Goal: Task Accomplishment & Management: Manage account settings

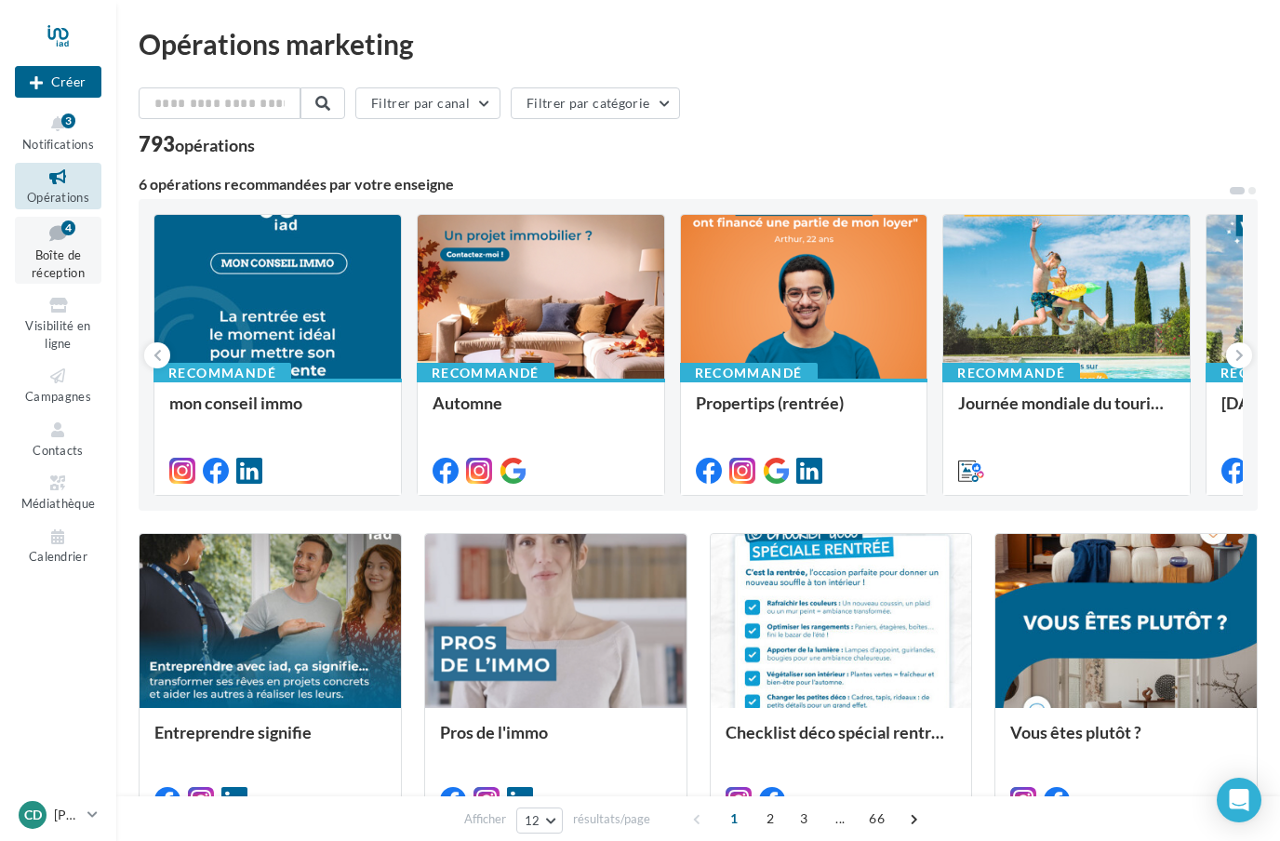
click at [63, 235] on icon at bounding box center [57, 232] width 75 height 25
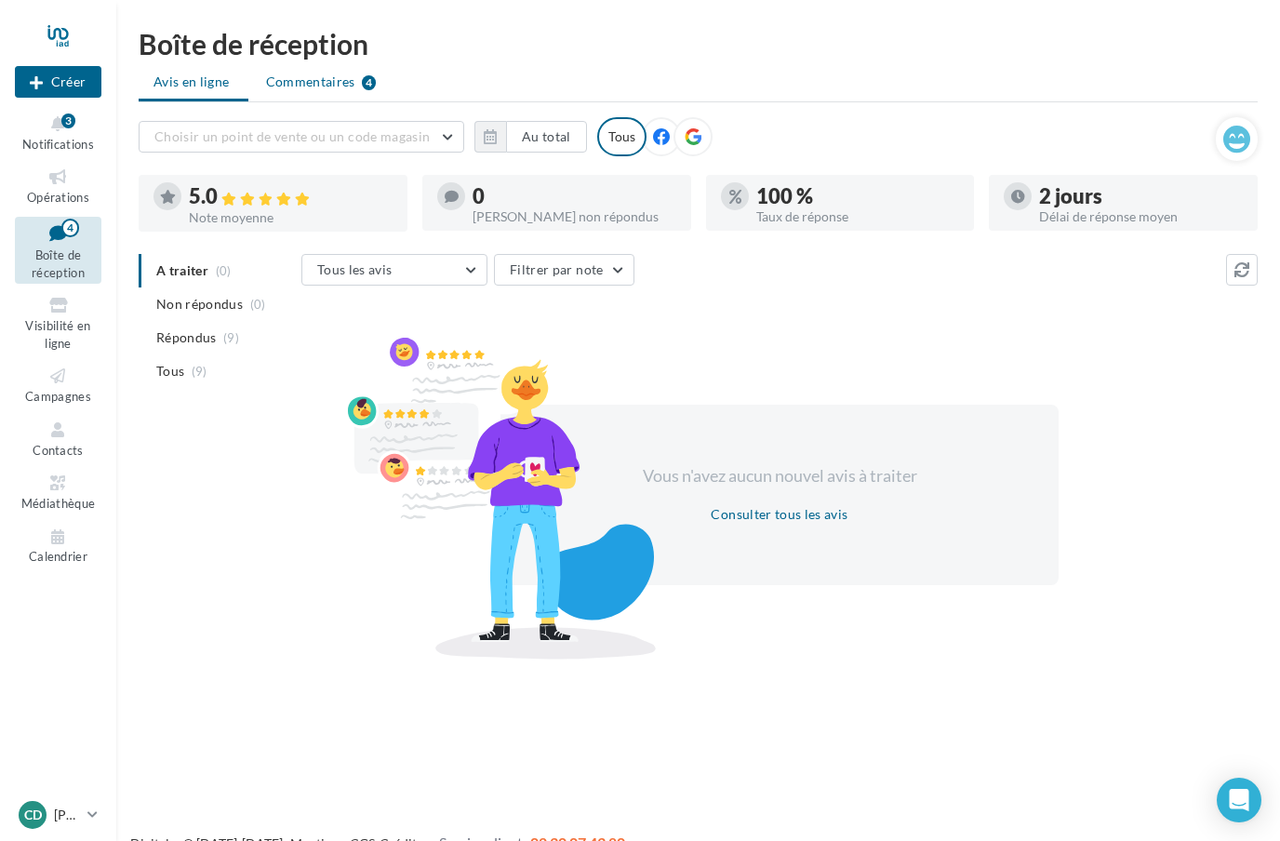
click at [322, 89] on span "Commentaires" at bounding box center [310, 82] width 89 height 19
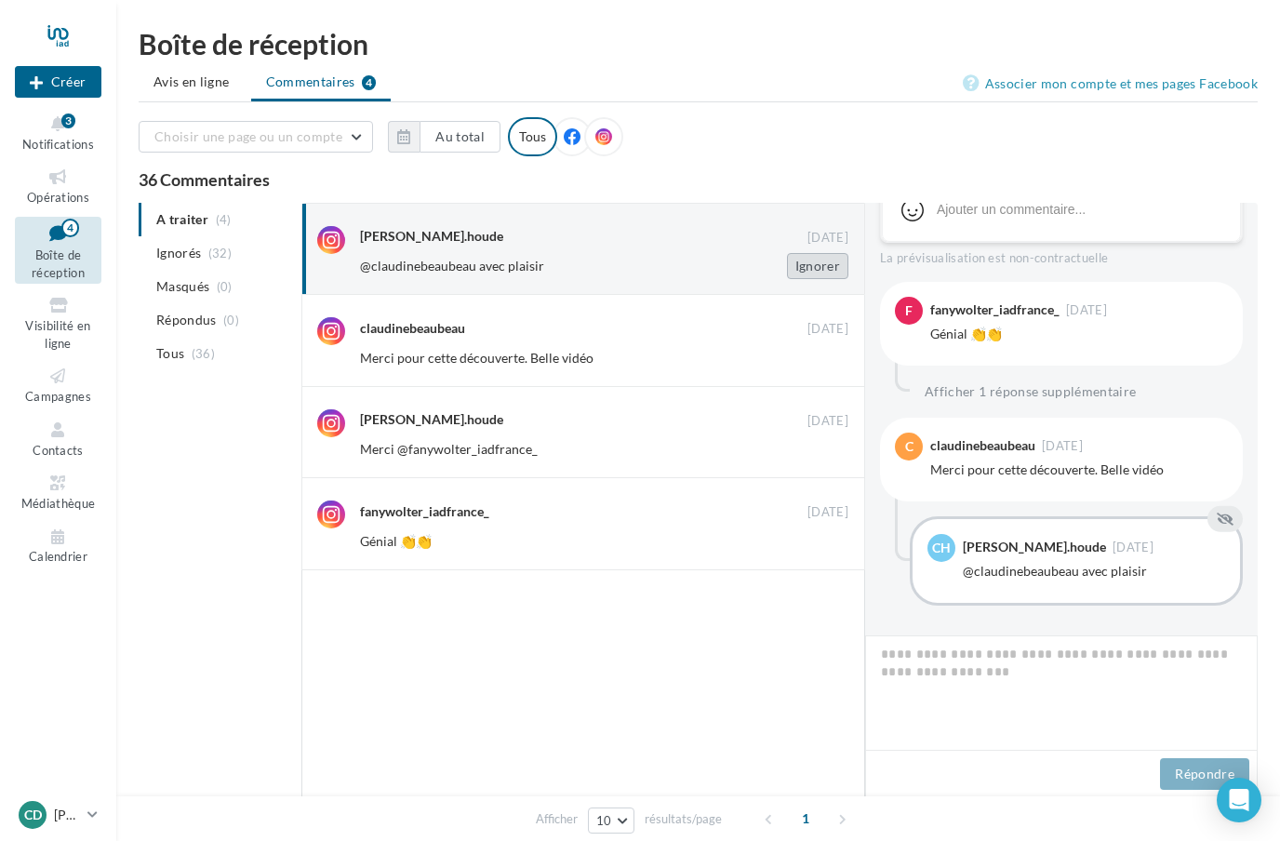
click at [824, 270] on button "Ignorer" at bounding box center [817, 266] width 61 height 26
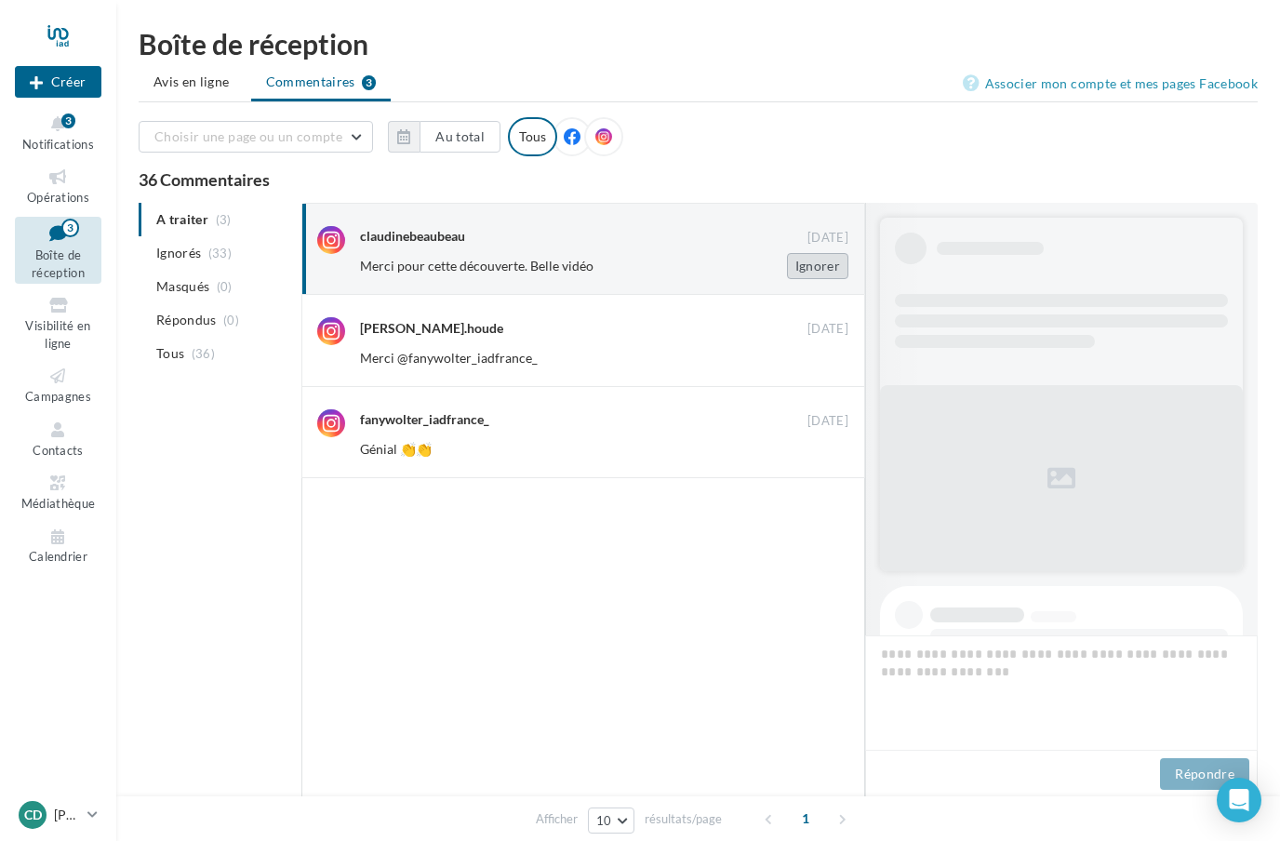
click at [828, 271] on button "Ignorer" at bounding box center [817, 266] width 61 height 26
click at [820, 266] on button "Ignorer" at bounding box center [817, 266] width 61 height 26
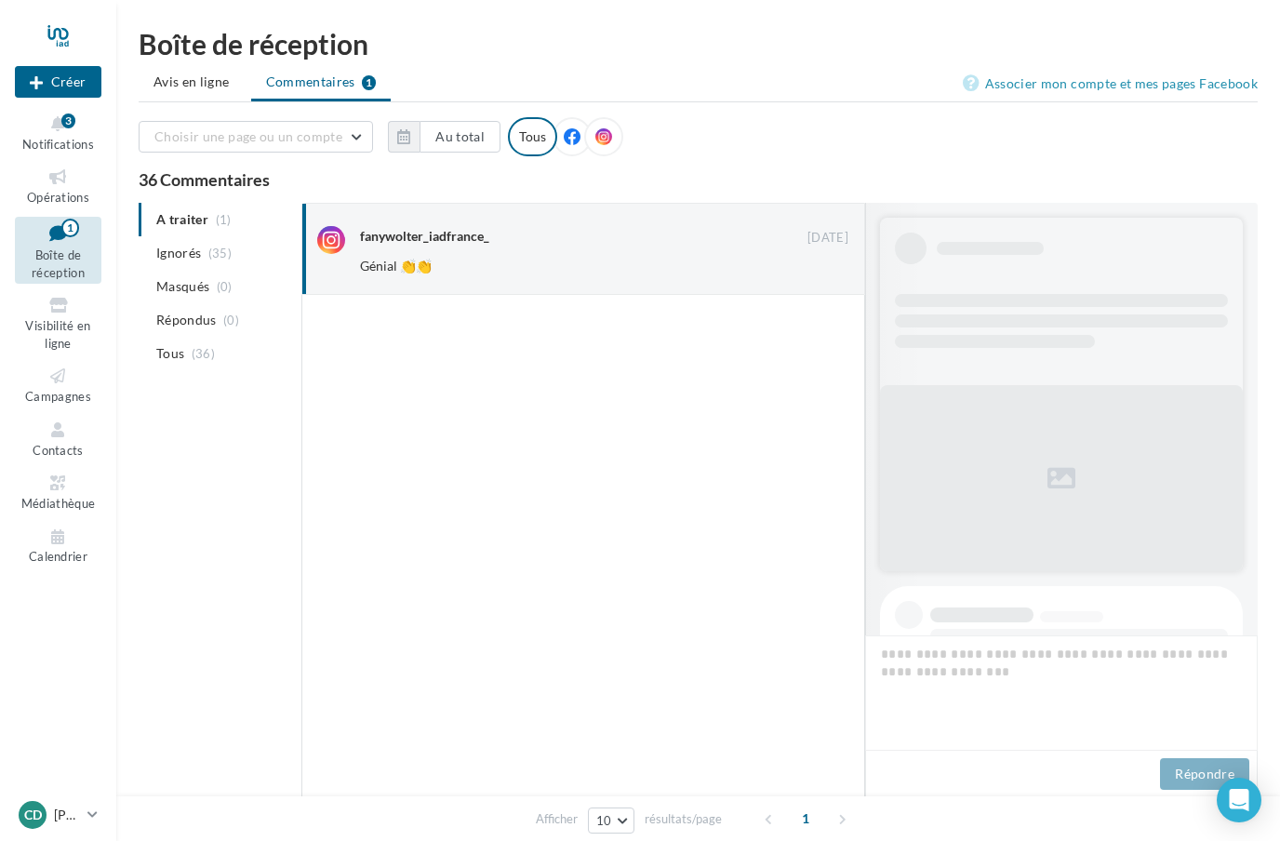
click at [826, 267] on button "Ignorer" at bounding box center [817, 266] width 61 height 26
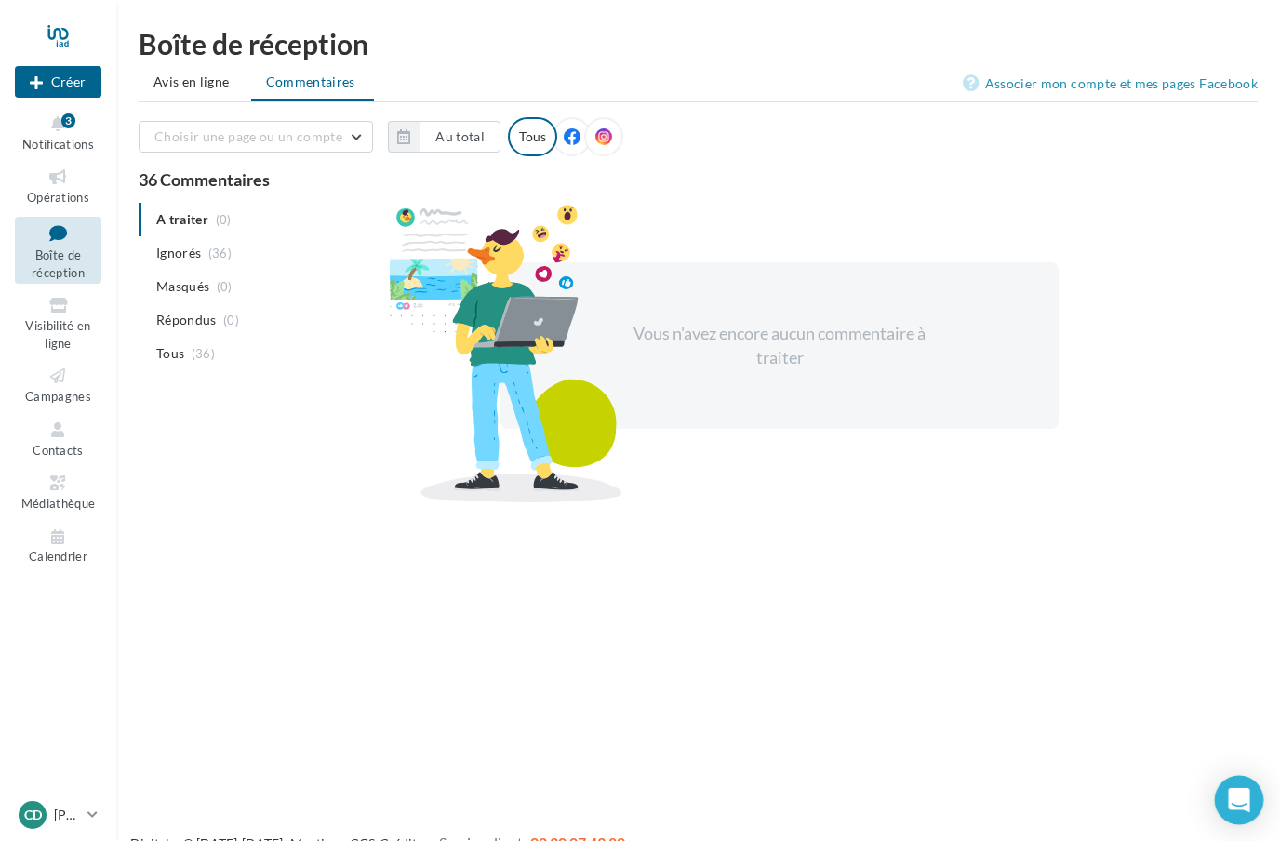
click at [1242, 801] on icon "Open Intercom Messenger" at bounding box center [1238, 800] width 21 height 24
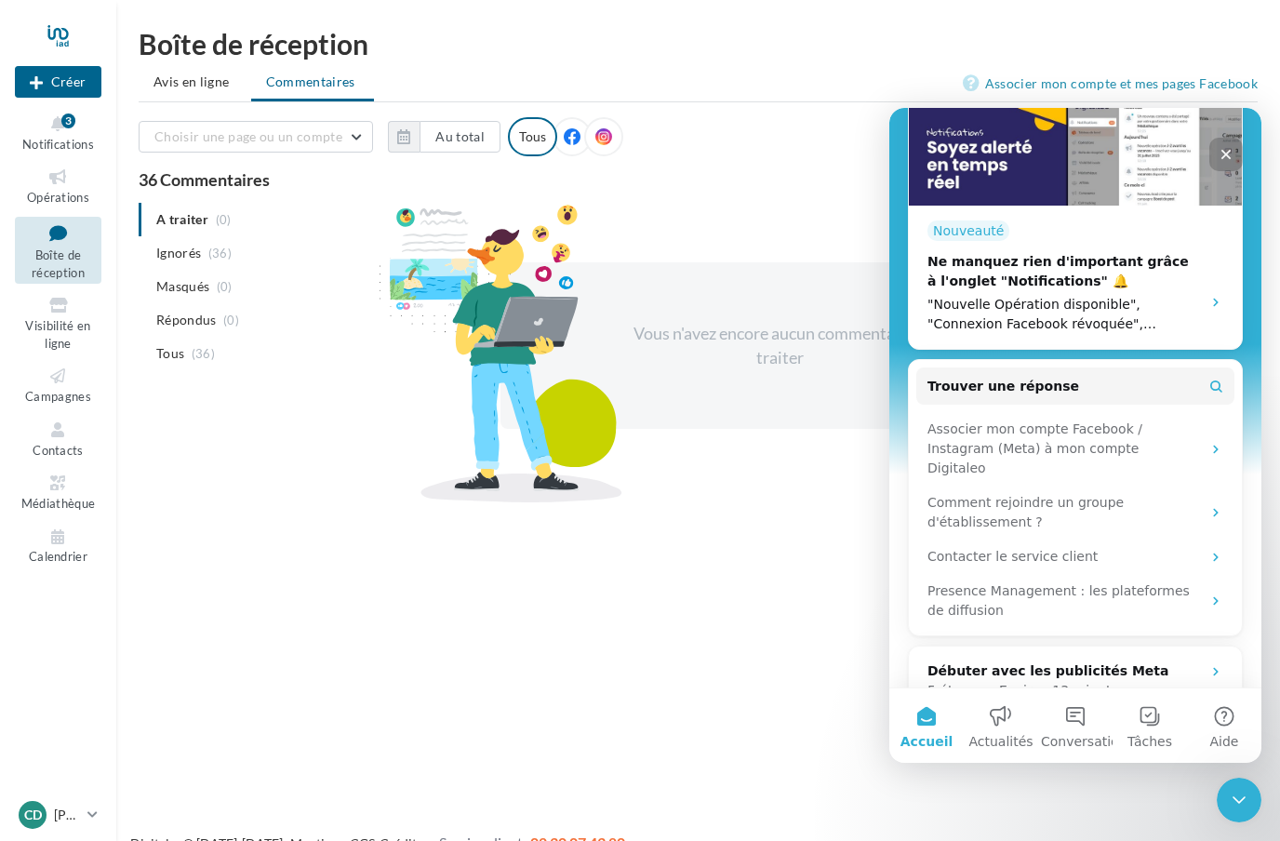
scroll to position [414, 0]
click at [1072, 730] on button "Conversations" at bounding box center [1075, 725] width 74 height 74
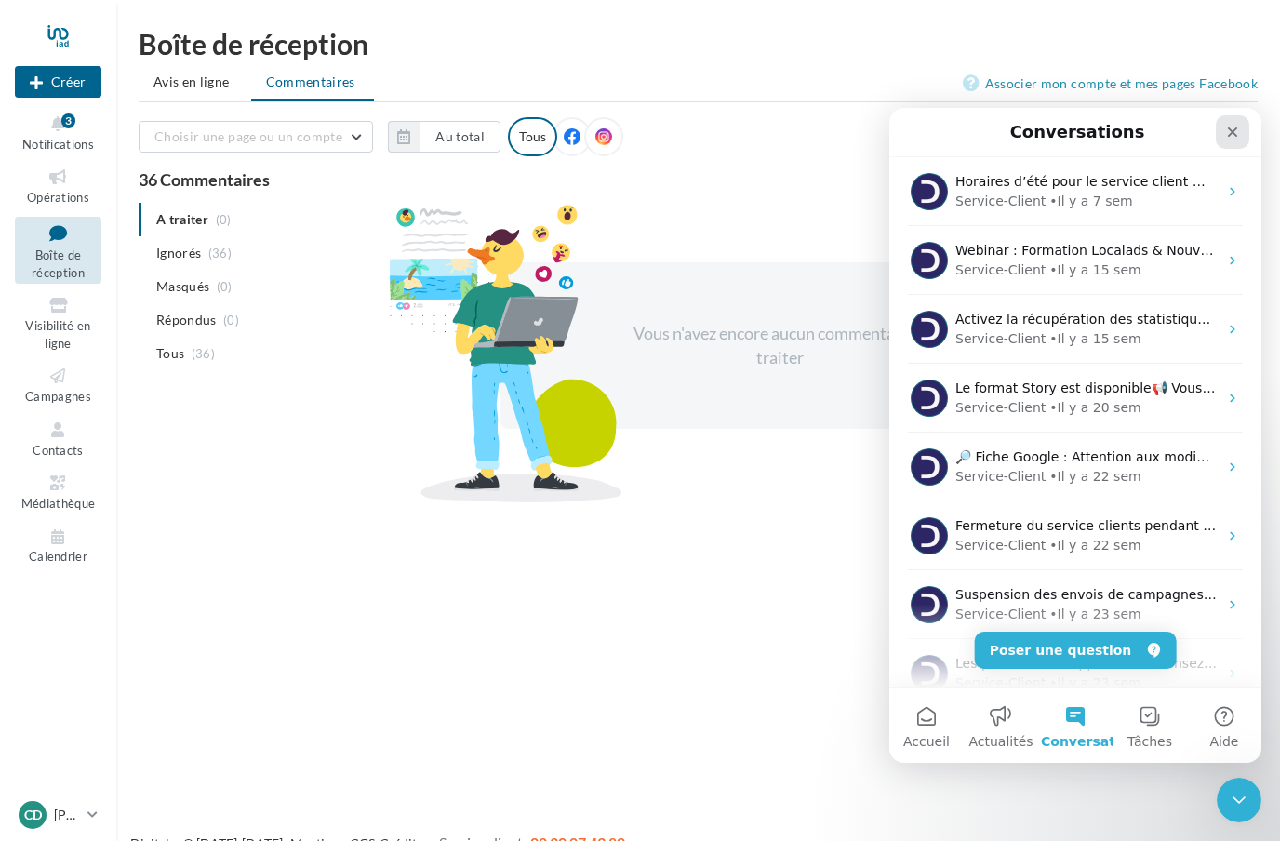
click at [1245, 143] on div "Fermer" at bounding box center [1232, 131] width 33 height 33
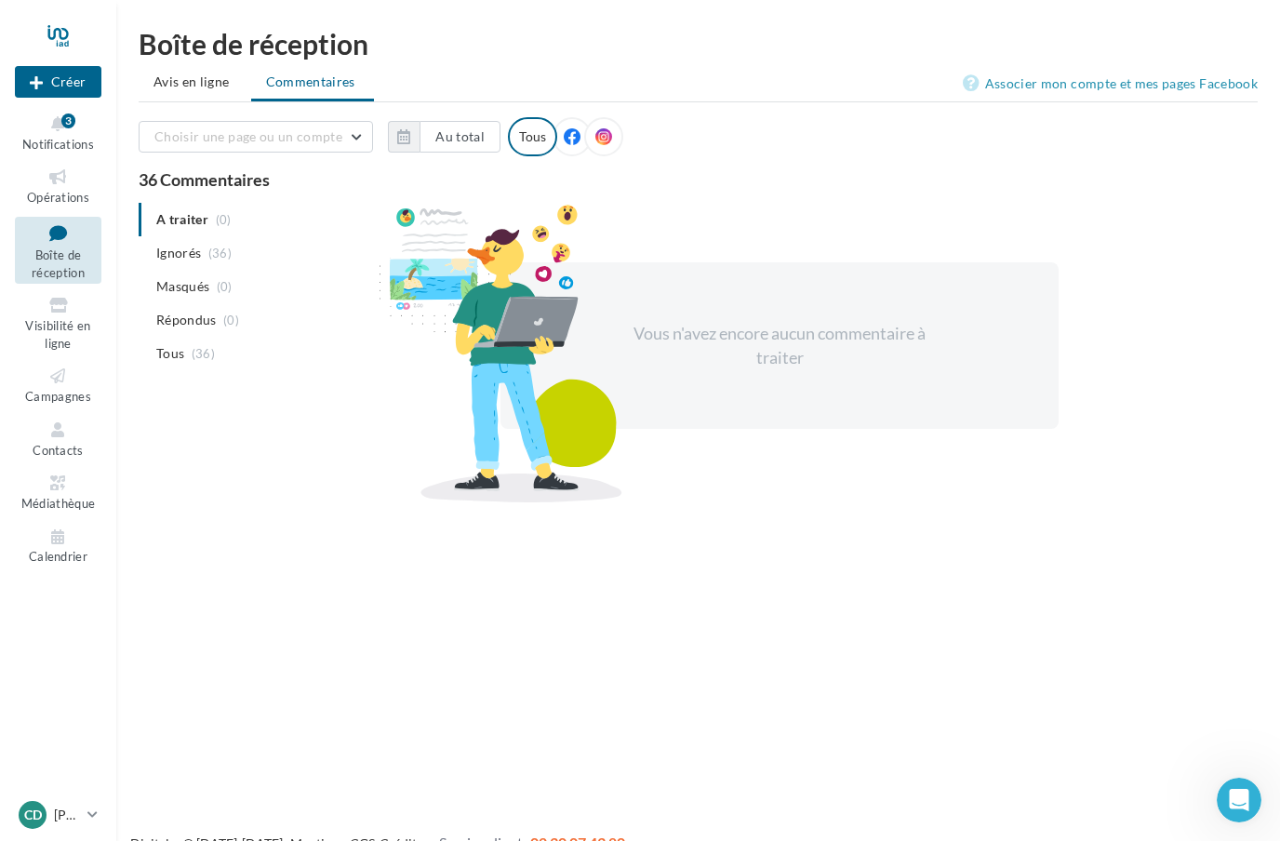
scroll to position [0, 0]
click at [67, 132] on icon at bounding box center [57, 123] width 75 height 21
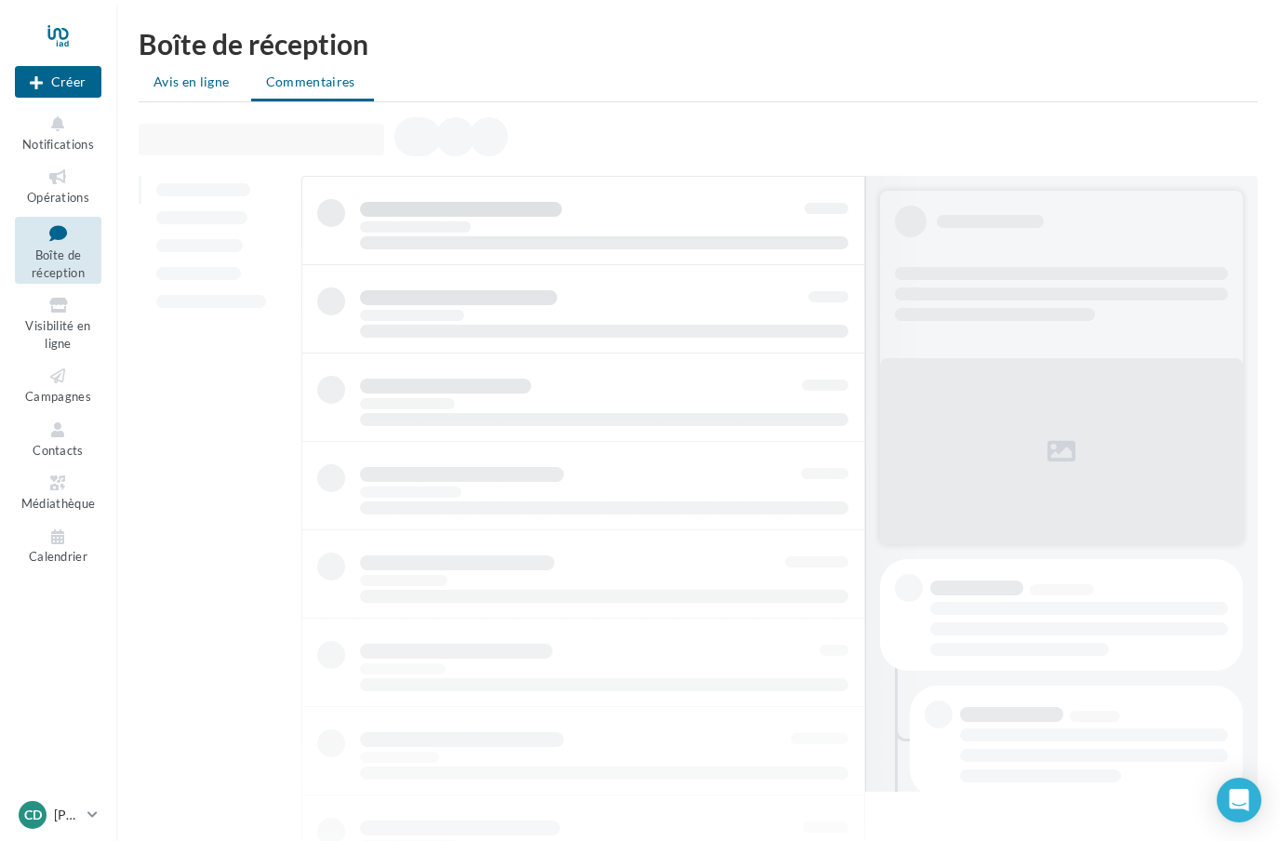
click at [171, 91] on li "Avis en ligne" at bounding box center [194, 81] width 110 height 33
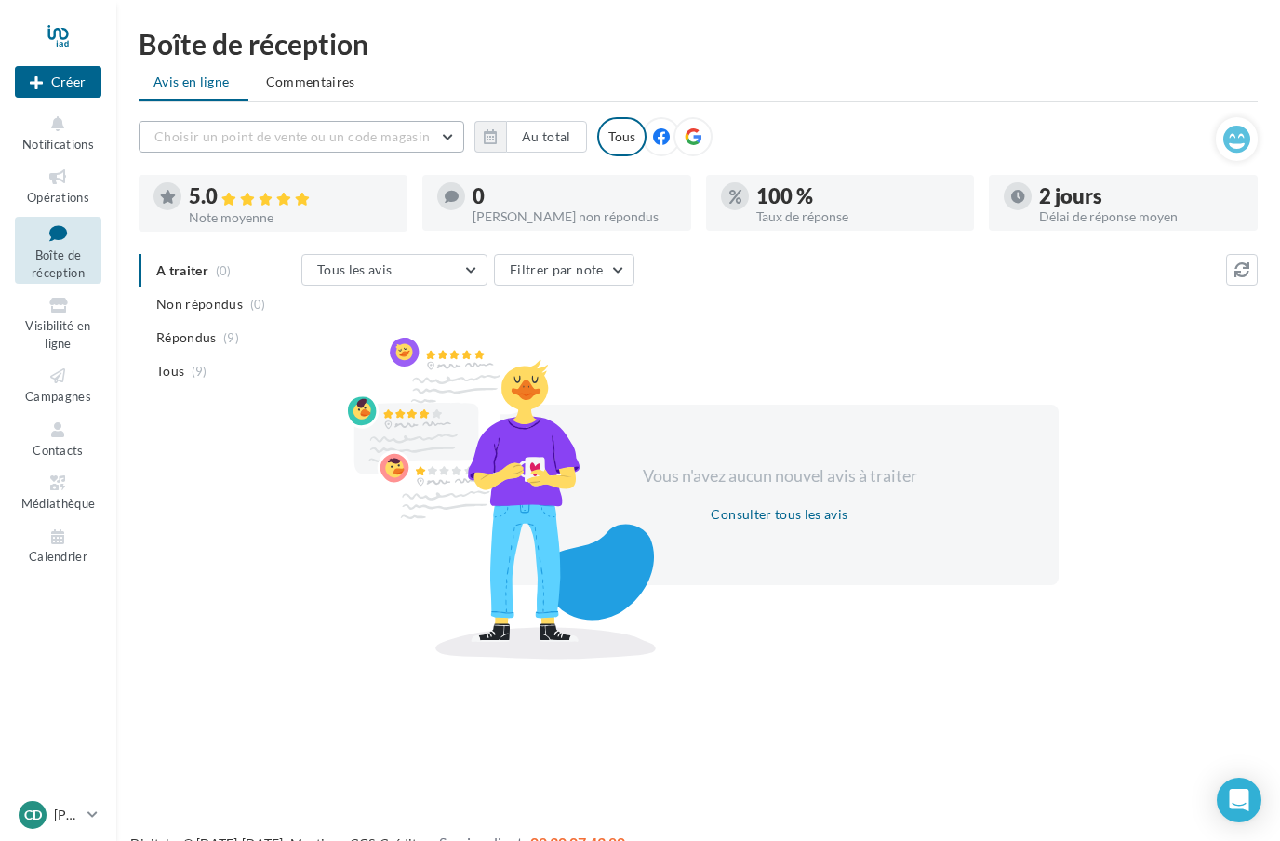
click at [451, 143] on button "Choisir un point de vente ou un code magasin" at bounding box center [302, 137] width 326 height 32
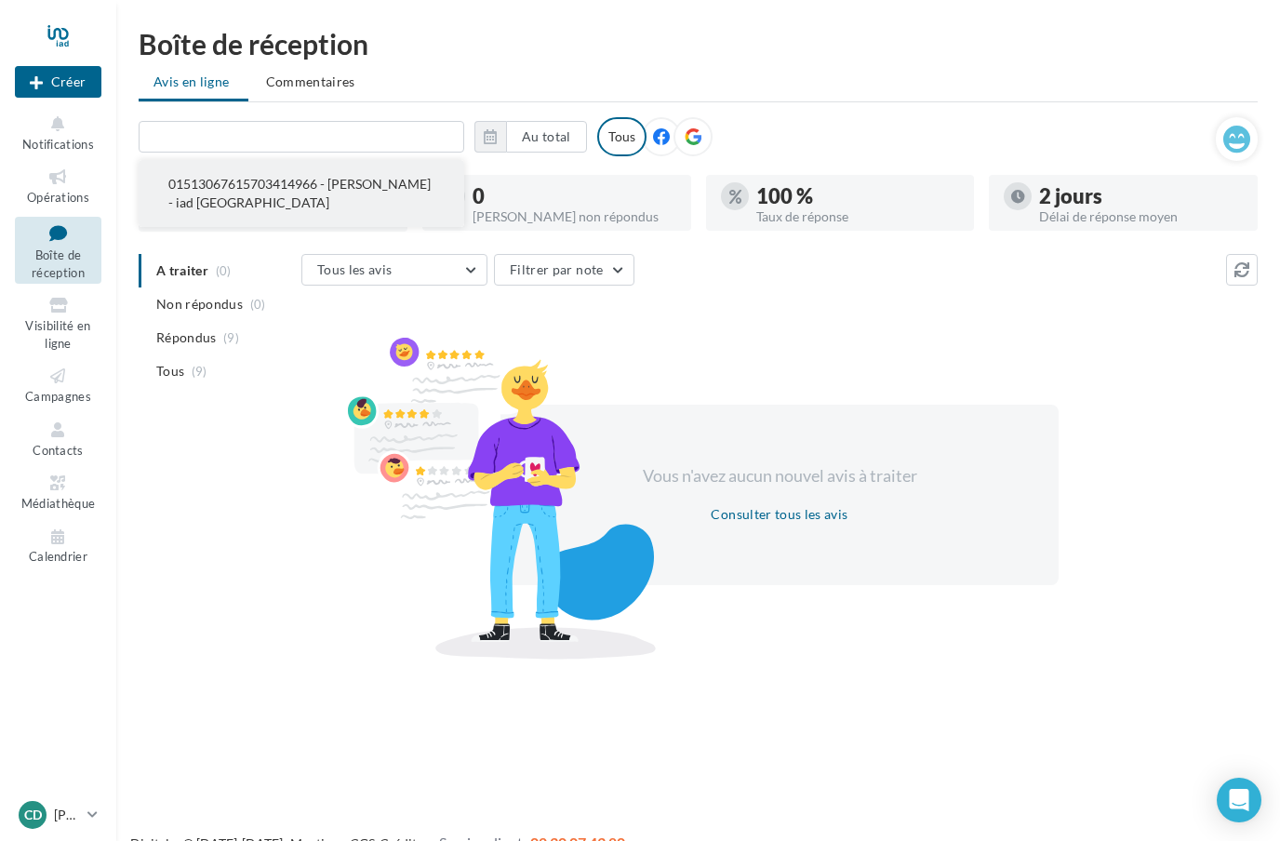
click at [407, 194] on button "01513067615703414966 - [PERSON_NAME] - iad [GEOGRAPHIC_DATA]" at bounding box center [302, 193] width 326 height 67
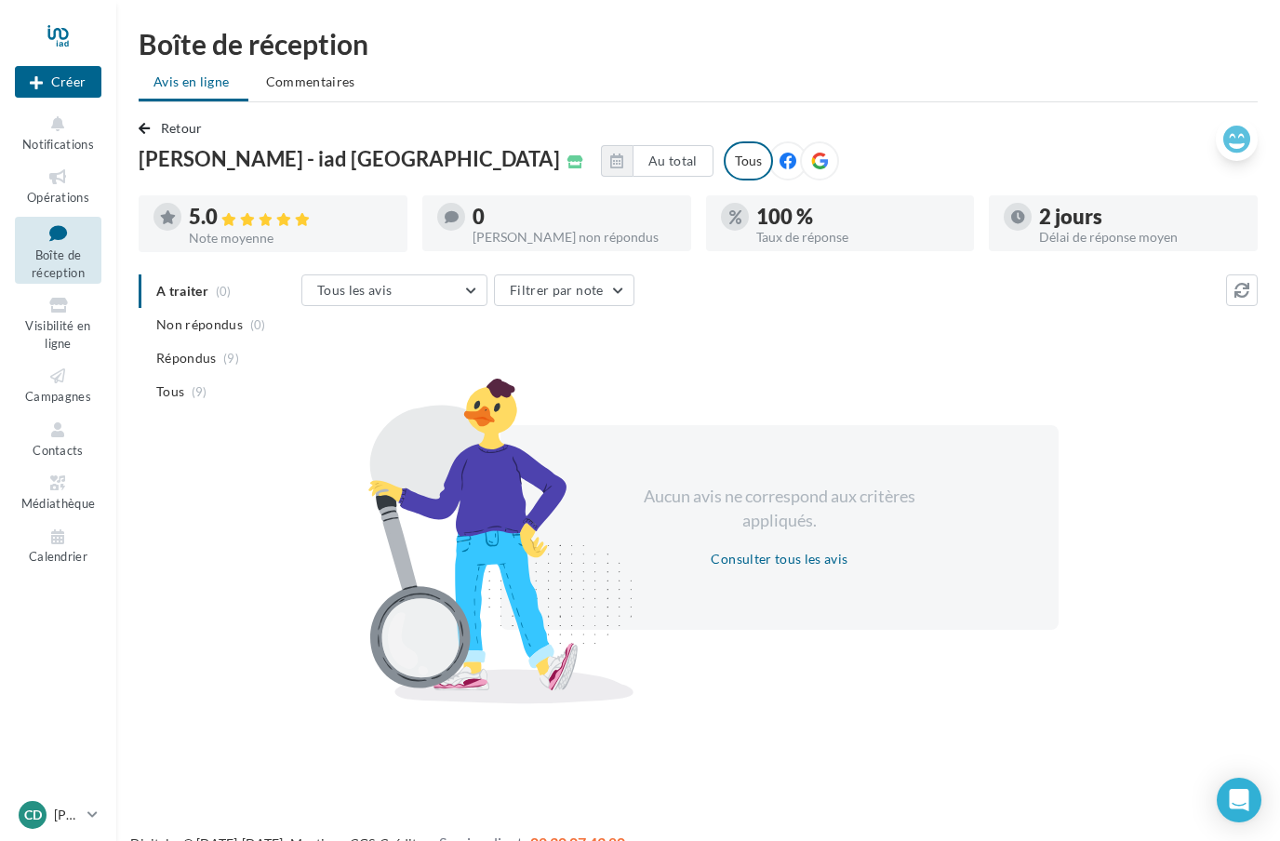
click at [1249, 136] on icon at bounding box center [1236, 140] width 27 height 28
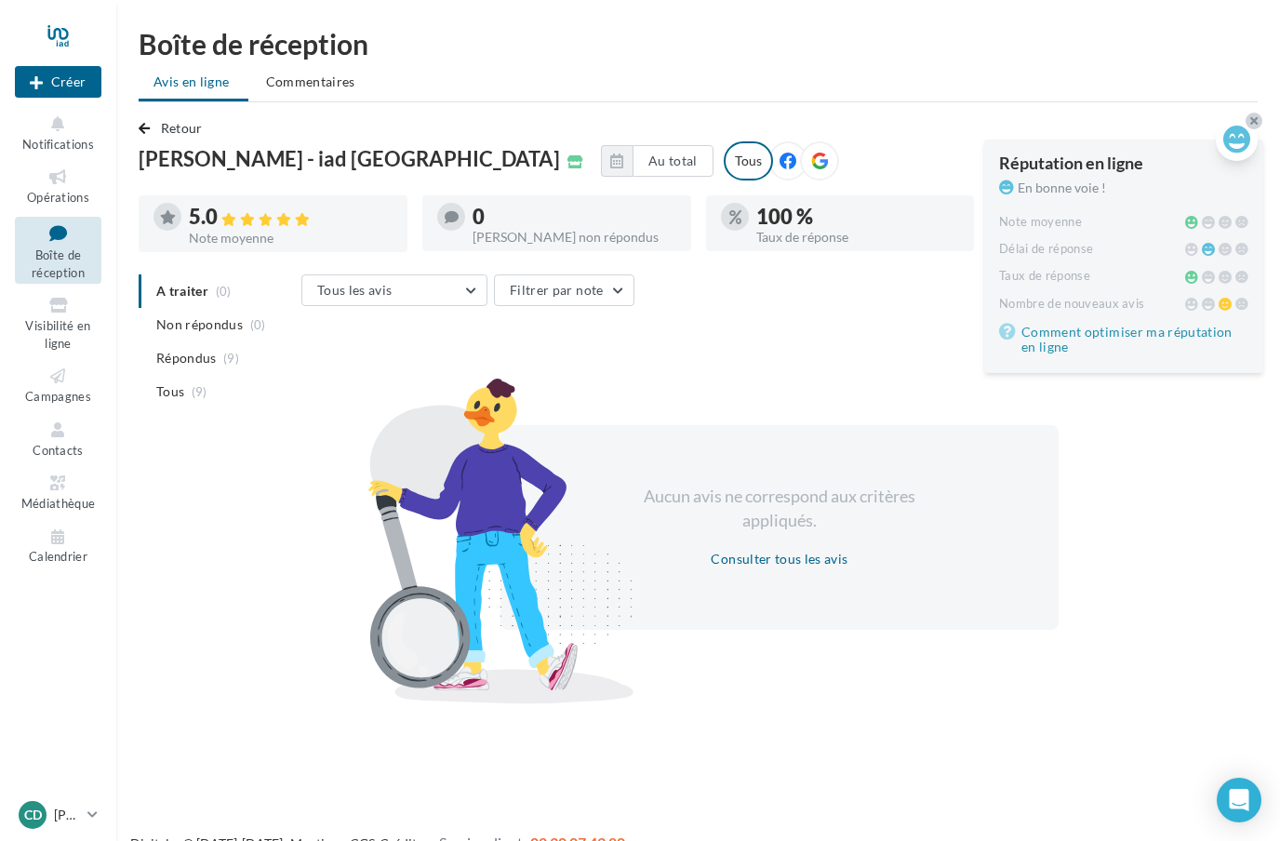
click at [1259, 121] on div at bounding box center [1254, 121] width 17 height 17
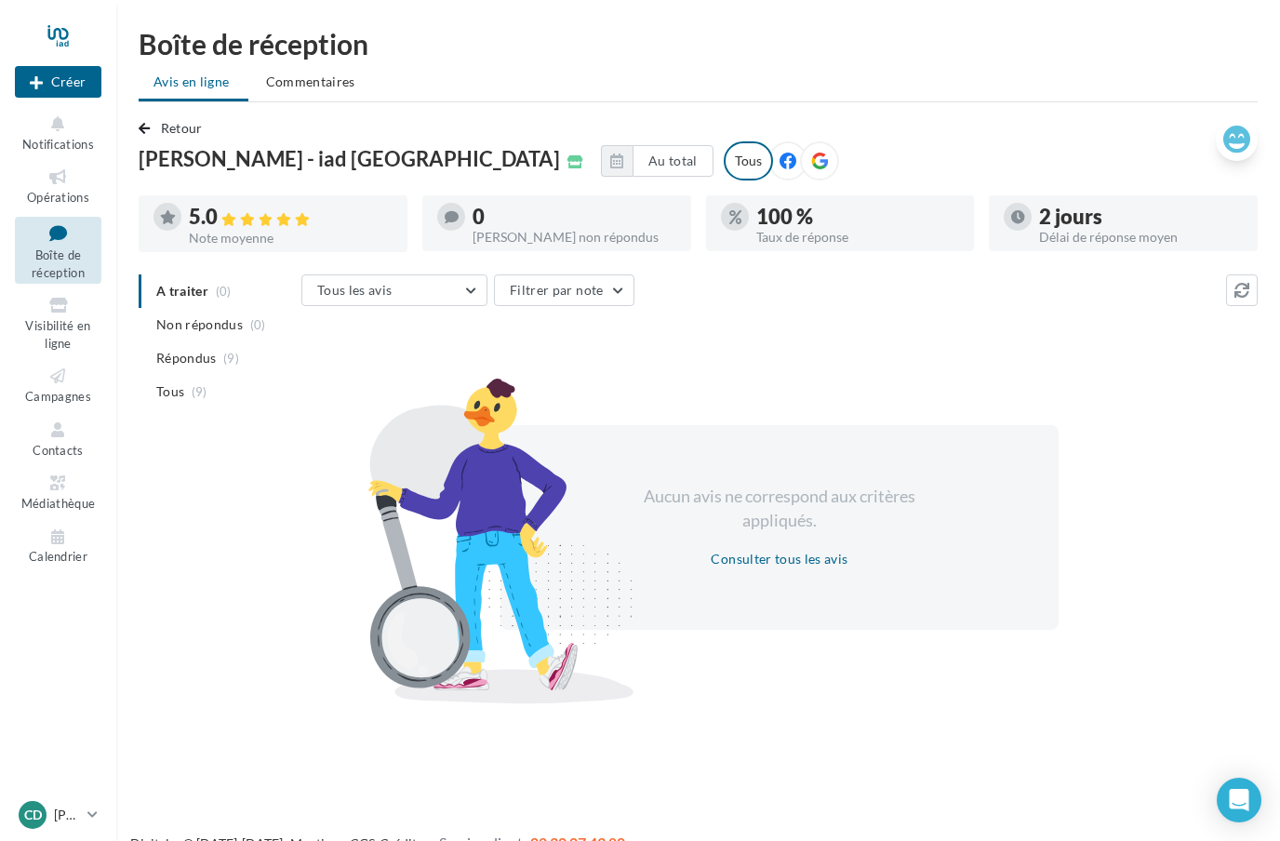
click at [1245, 136] on icon at bounding box center [1236, 140] width 27 height 28
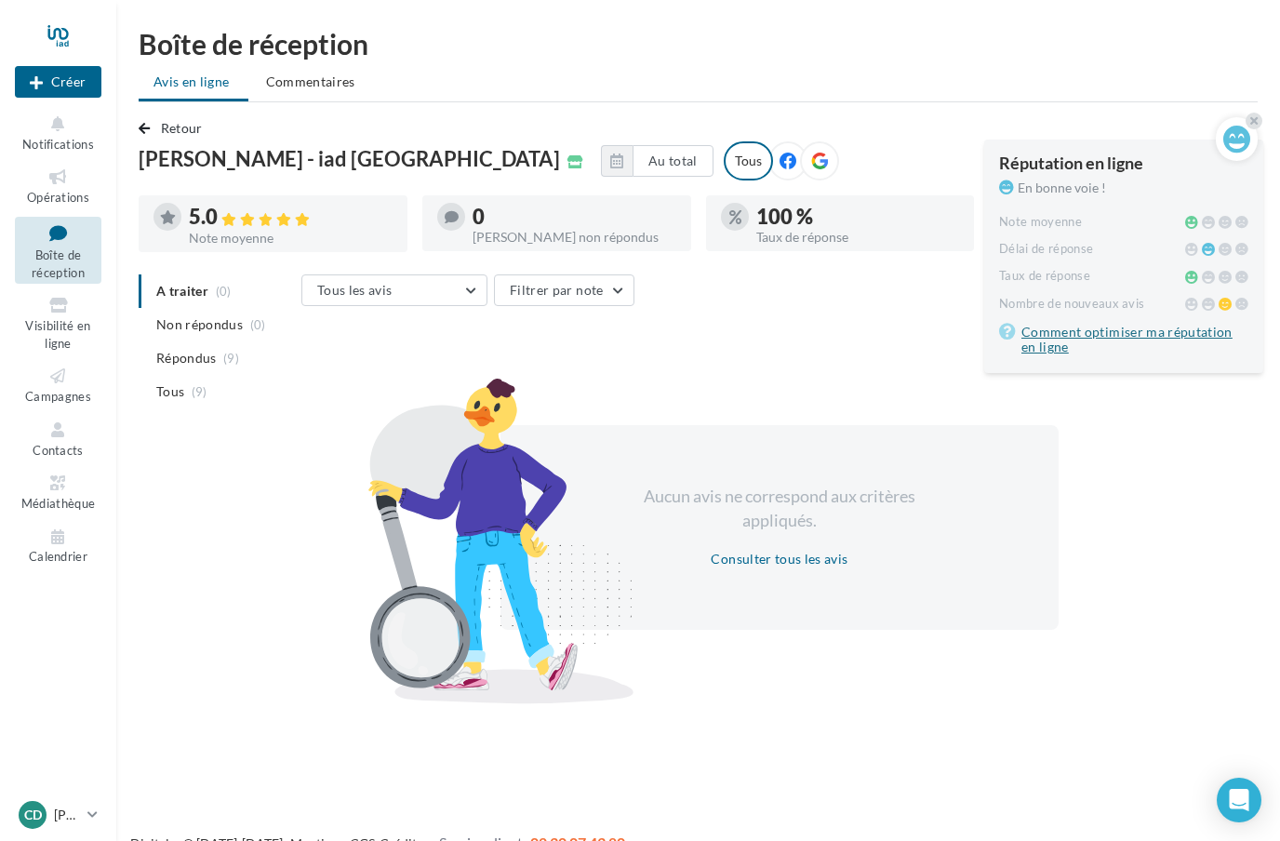
click at [1161, 340] on link "Comment optimiser ma réputation en ligne" at bounding box center [1123, 339] width 249 height 37
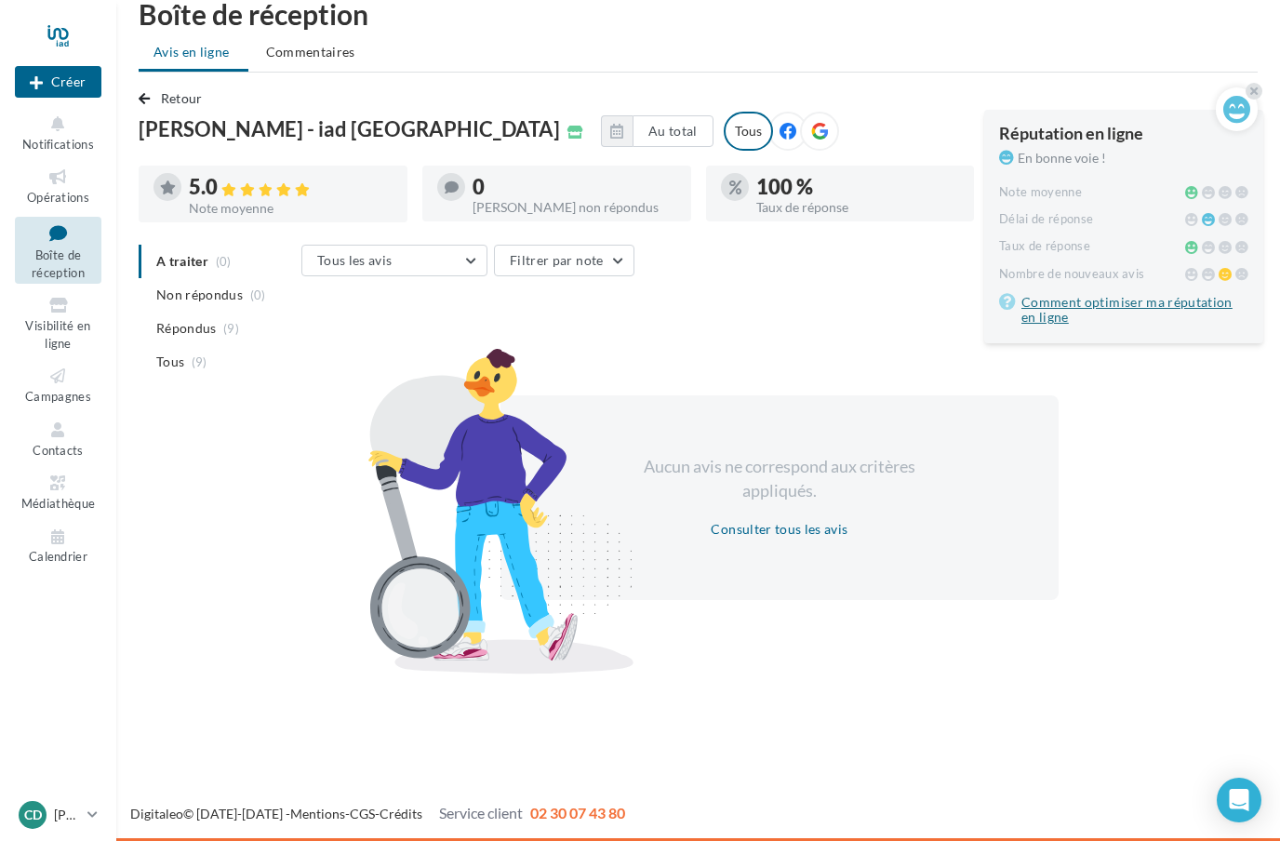
scroll to position [30, 0]
click at [60, 41] on div at bounding box center [58, 35] width 87 height 47
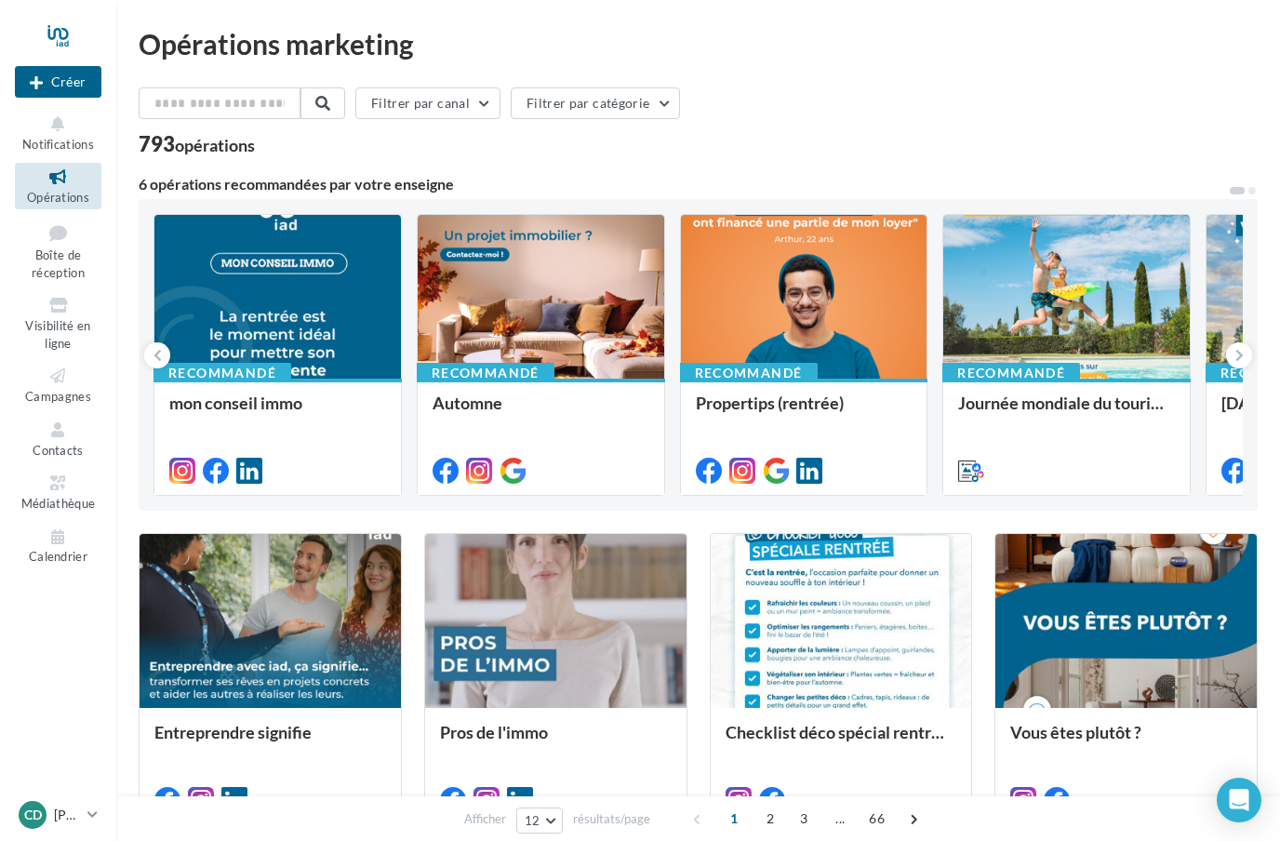
click at [58, 778] on nav "Nouvelle campagne Créer Notifications Opérations Boîte de réception Visibilité …" at bounding box center [58, 420] width 116 height 841
click at [79, 793] on nav "Nouvelle campagne Créer Notifications Opérations Boîte de réception Visibilité …" at bounding box center [58, 420] width 116 height 841
click at [73, 815] on nav "Nouvelle campagne Créer Notifications Opérations Boîte de réception Visibilité …" at bounding box center [58, 420] width 116 height 841
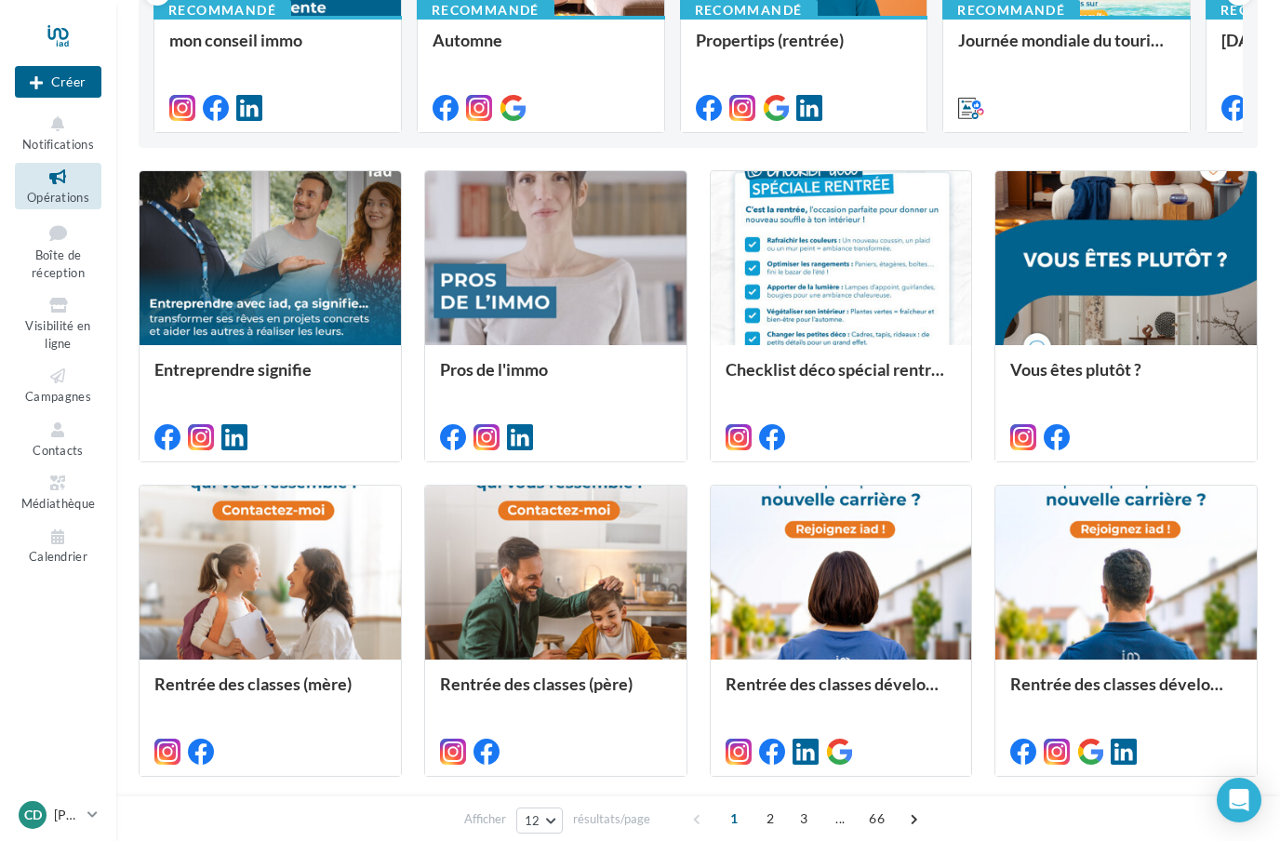
scroll to position [367, 0]
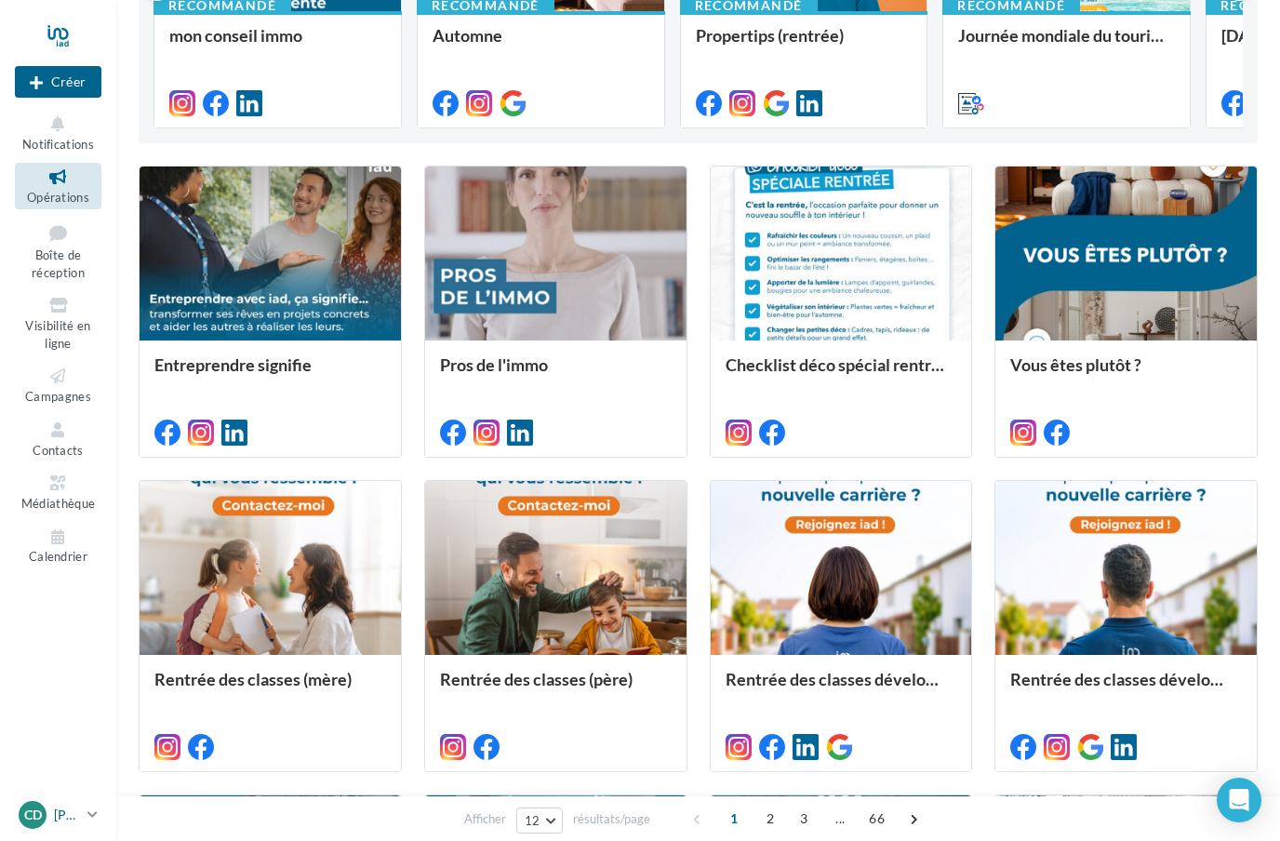
click at [100, 833] on link "Cd Cédric HOUDE cedric.houde@iadfrance.fr" at bounding box center [58, 814] width 87 height 35
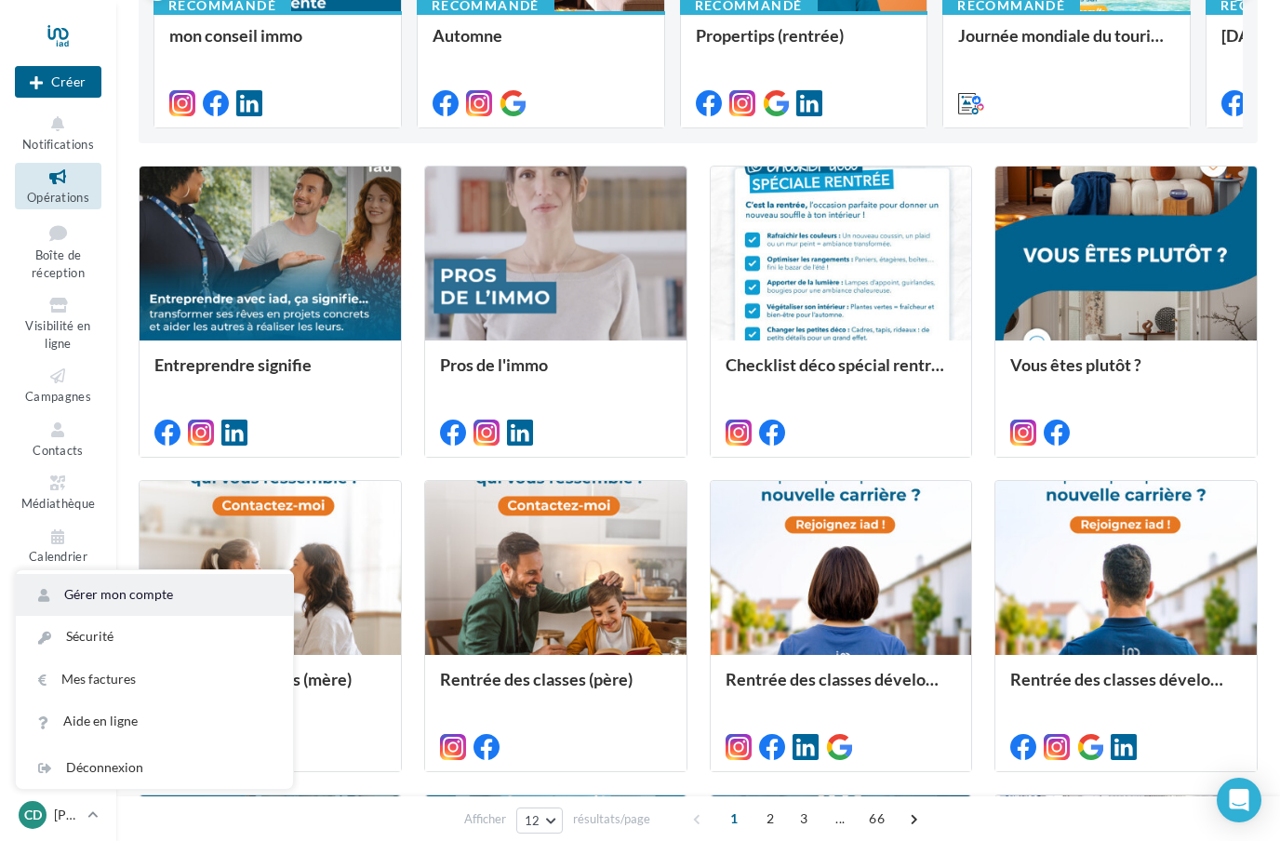
click at [166, 616] on link "Gérer mon compte" at bounding box center [154, 595] width 277 height 42
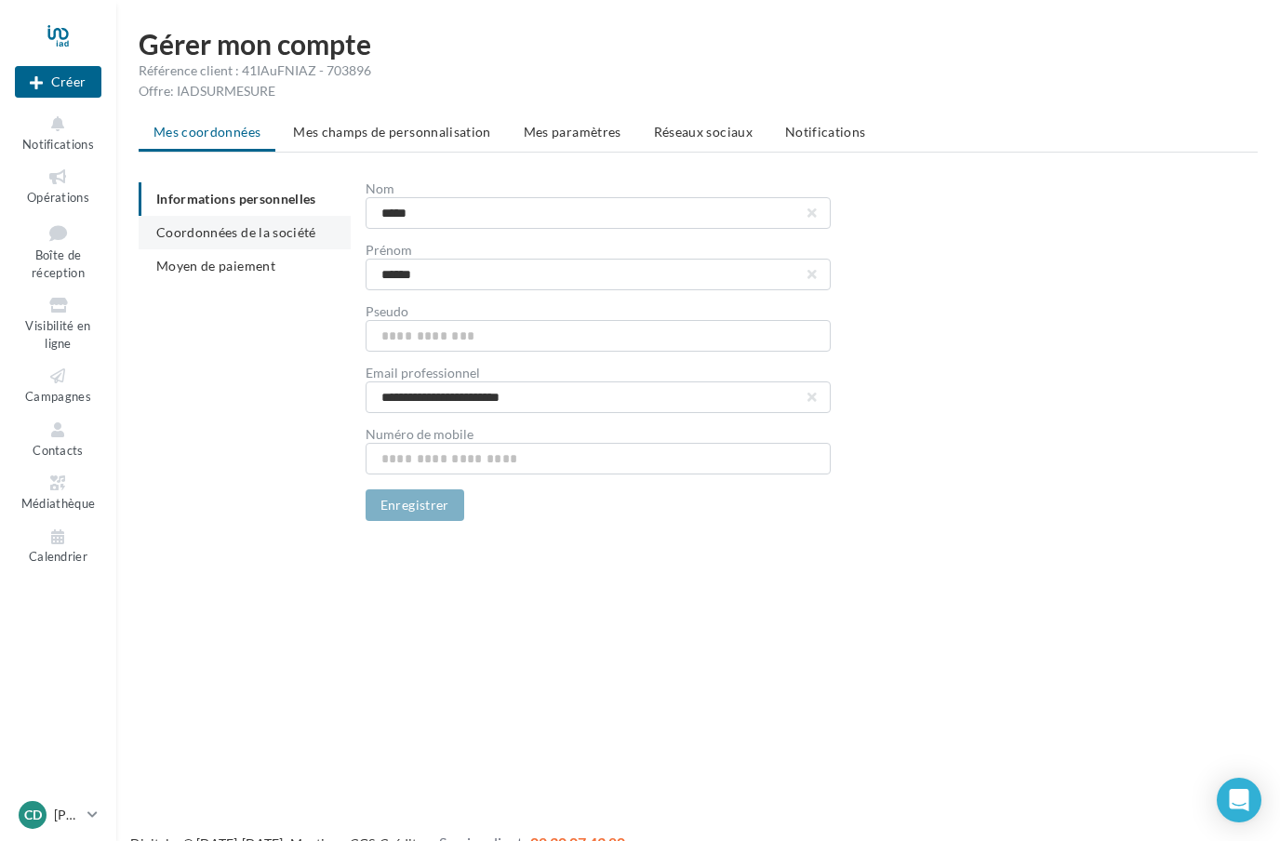
click at [255, 236] on span "Coordonnées de la société" at bounding box center [236, 232] width 160 height 16
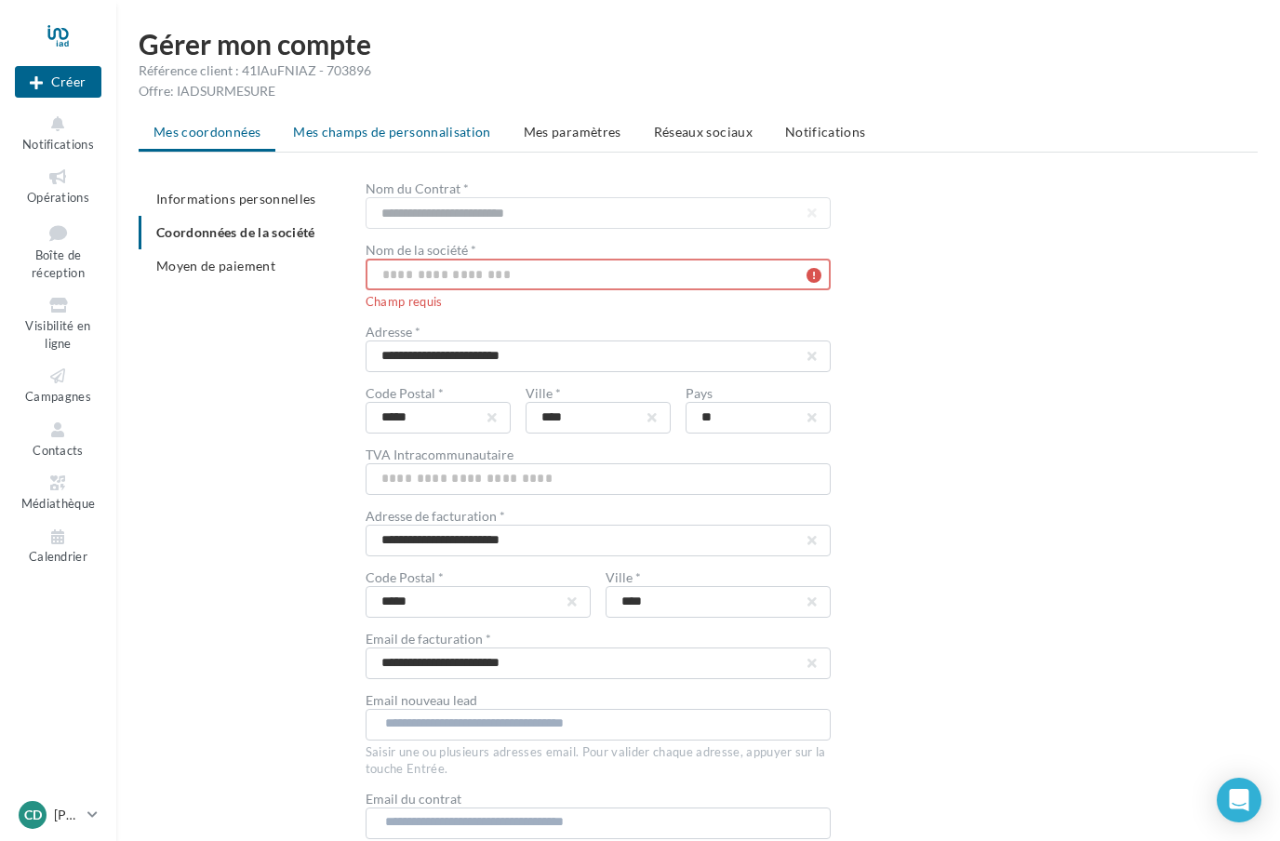
click at [393, 142] on li "Mes champs de personnalisation" at bounding box center [392, 131] width 228 height 33
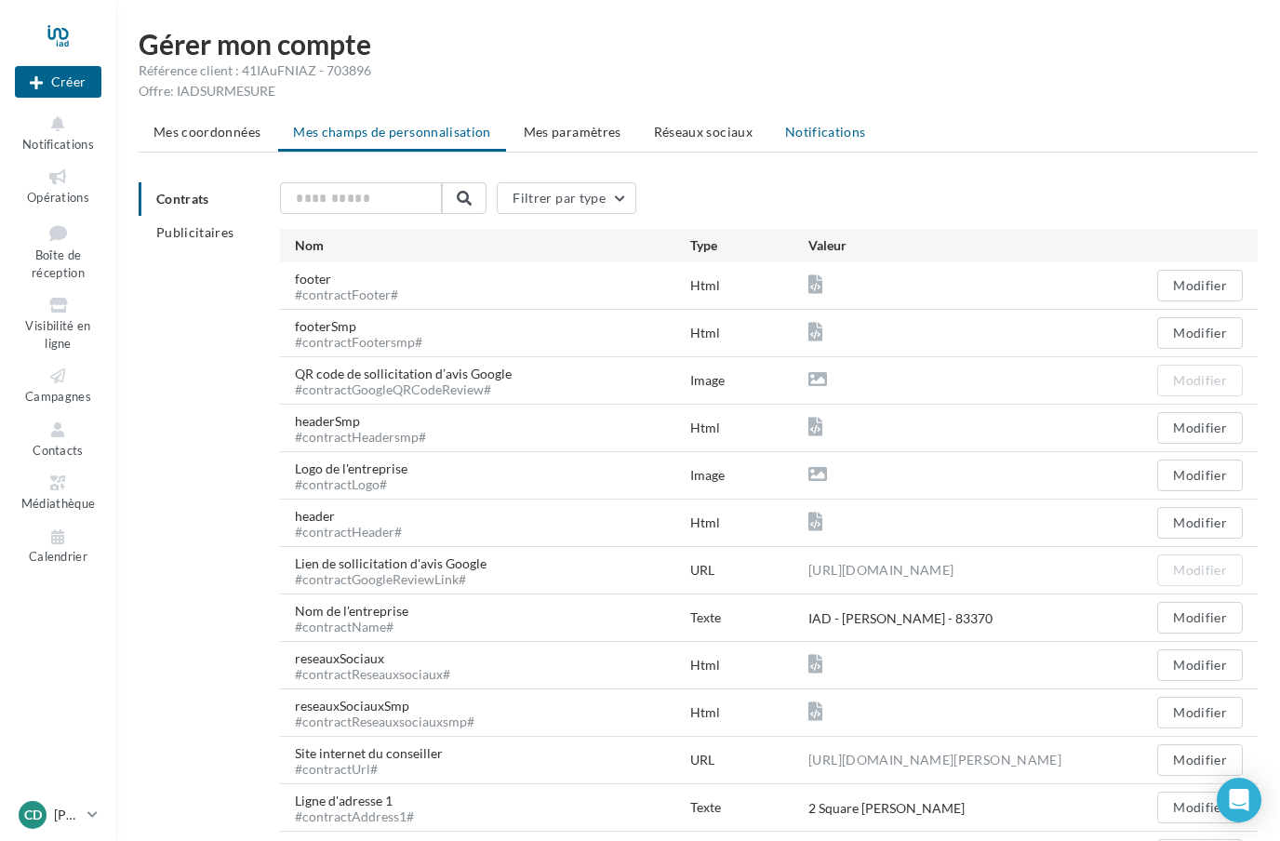
click at [838, 136] on span "Notifications" at bounding box center [825, 132] width 81 height 16
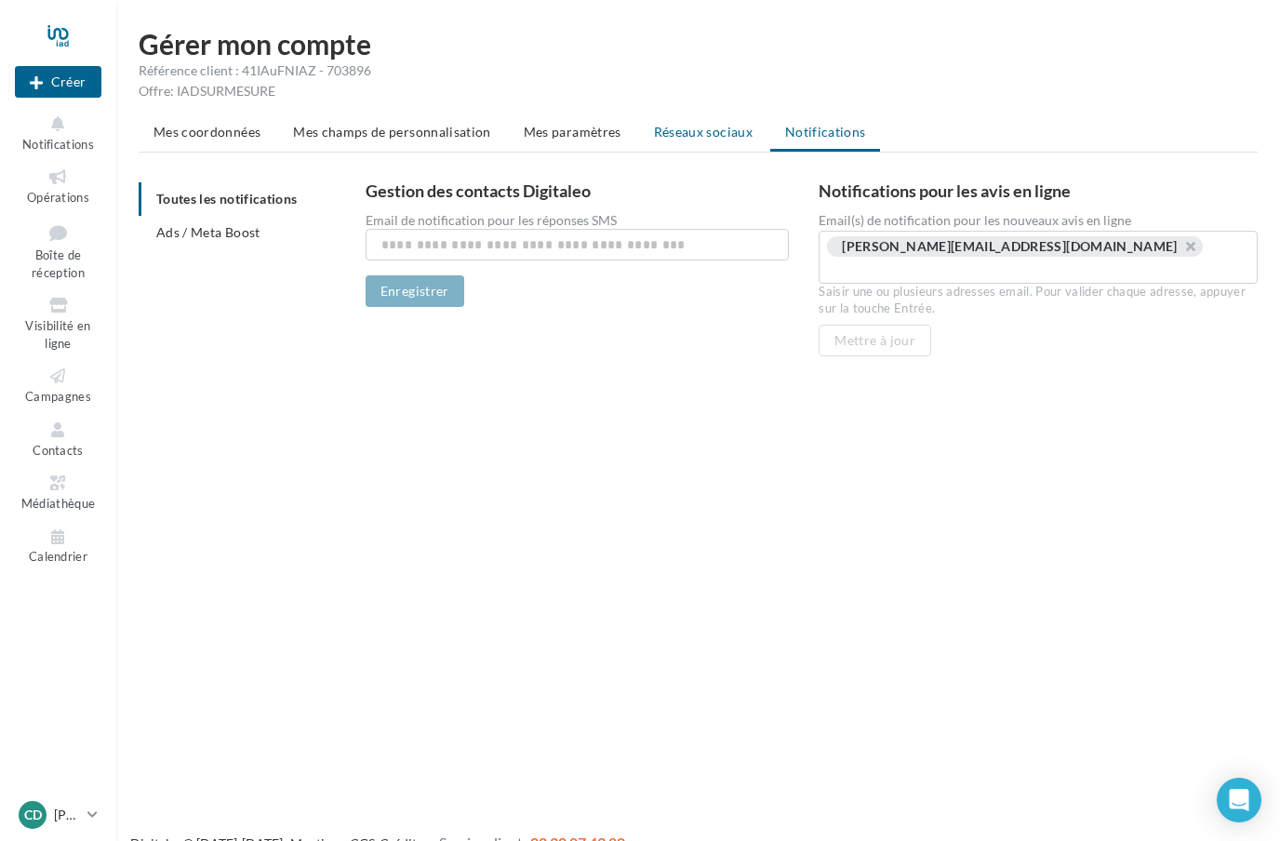
click at [704, 135] on span "Réseaux sociaux" at bounding box center [703, 132] width 99 height 16
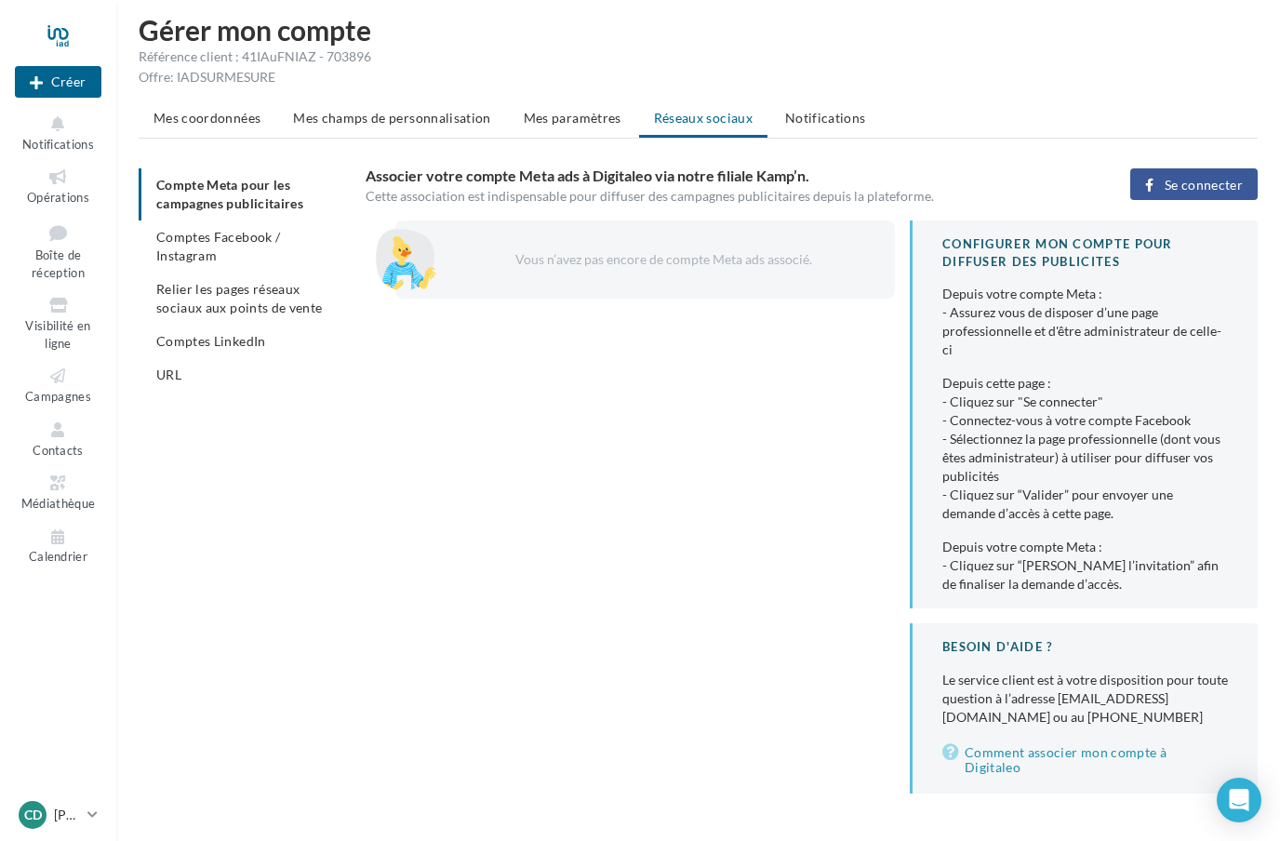
scroll to position [30, 0]
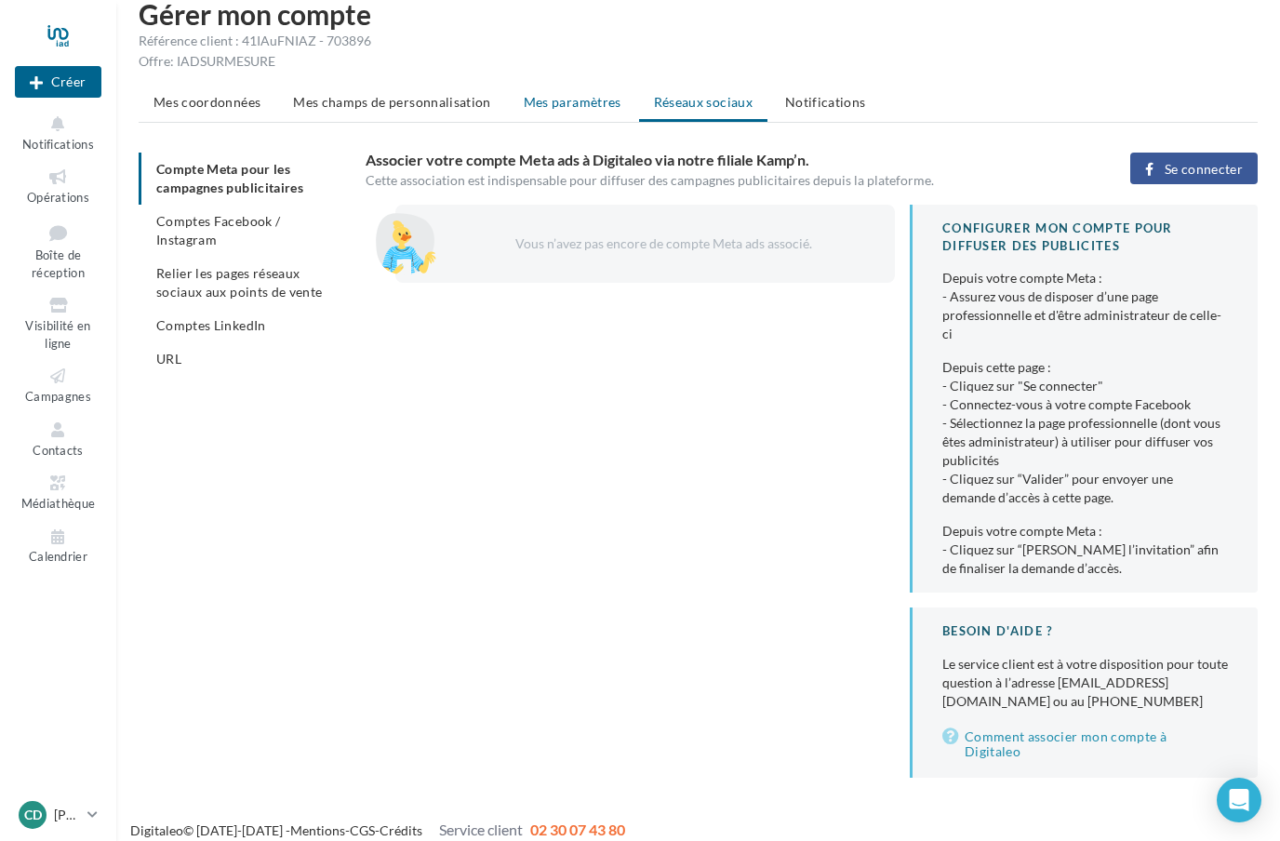
click at [569, 114] on li "Mes paramètres" at bounding box center [572, 102] width 127 height 33
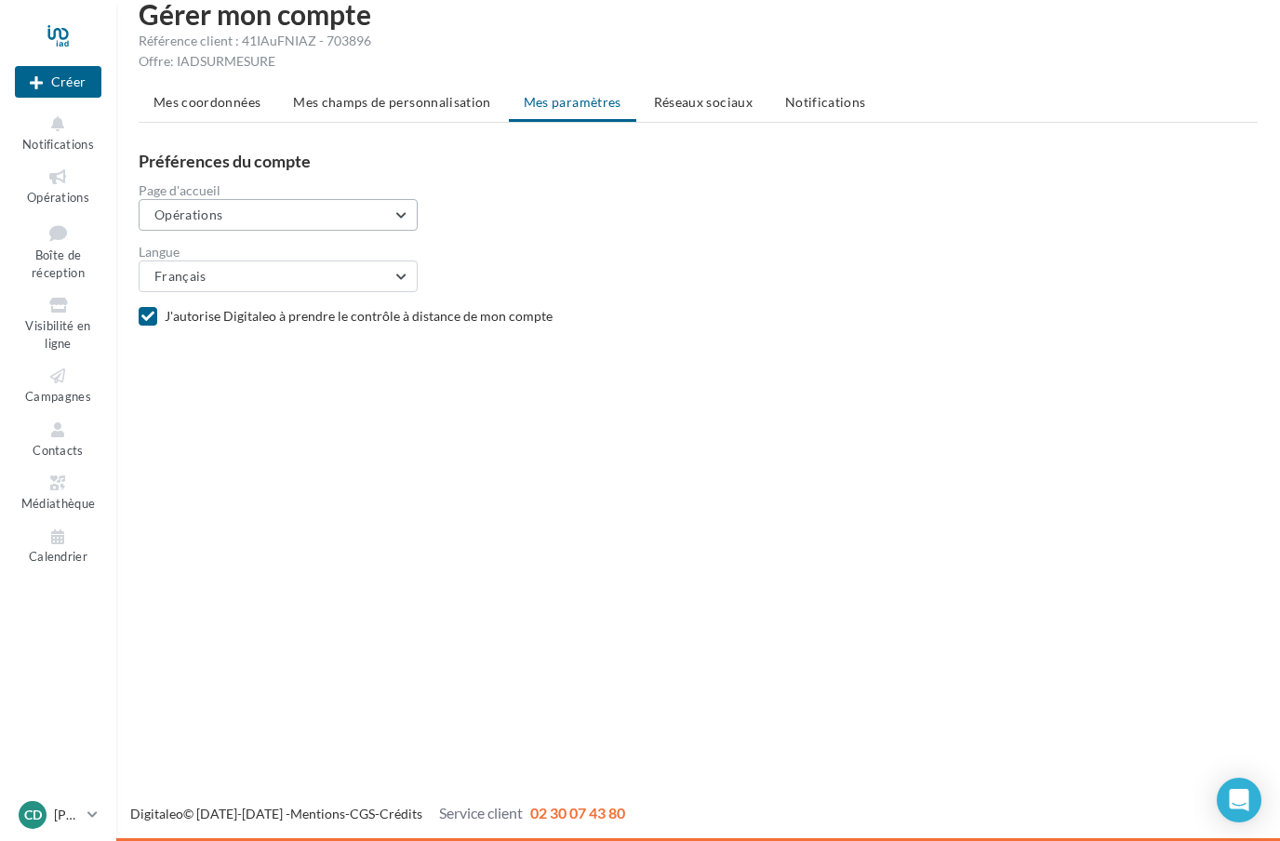
click at [387, 216] on button "Opérations" at bounding box center [278, 215] width 279 height 32
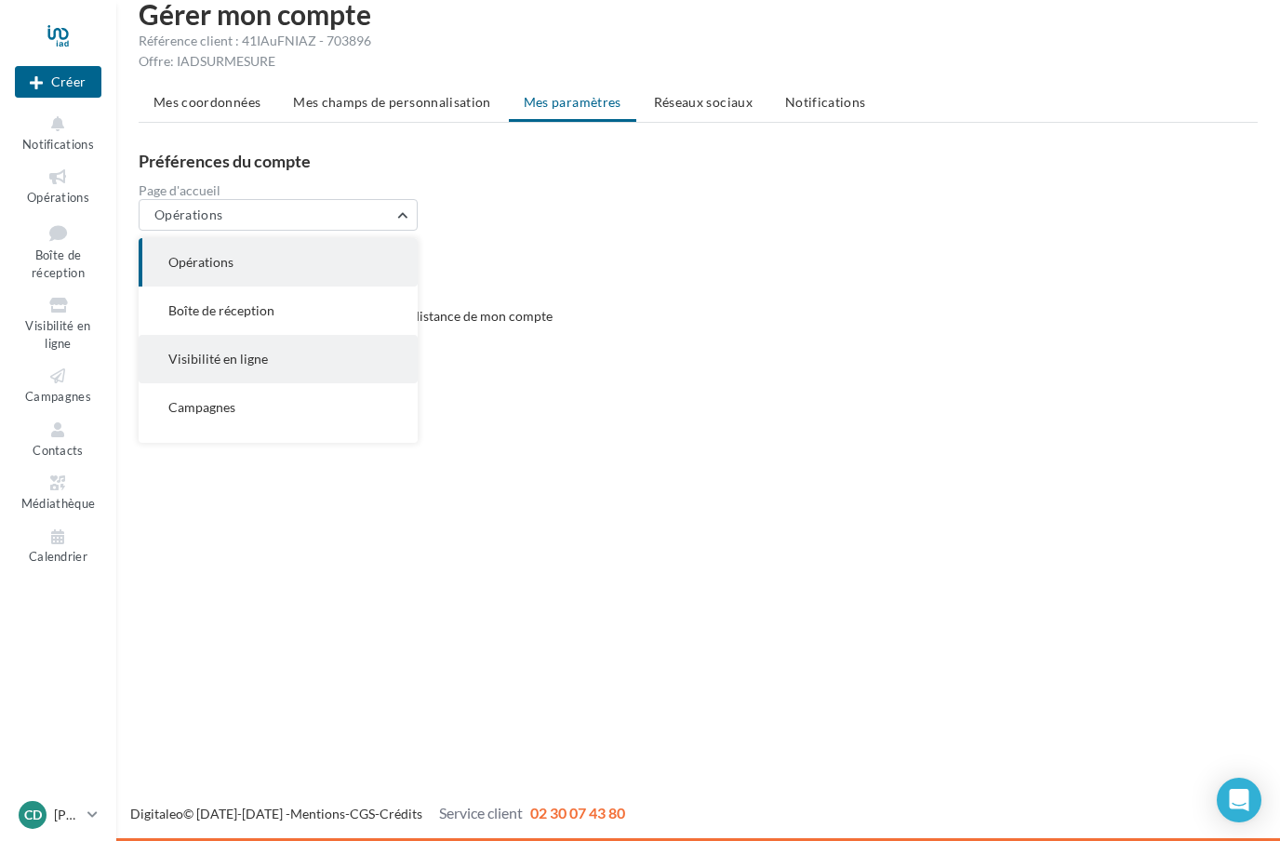
click at [297, 364] on button "Visibilité en ligne" at bounding box center [278, 359] width 279 height 48
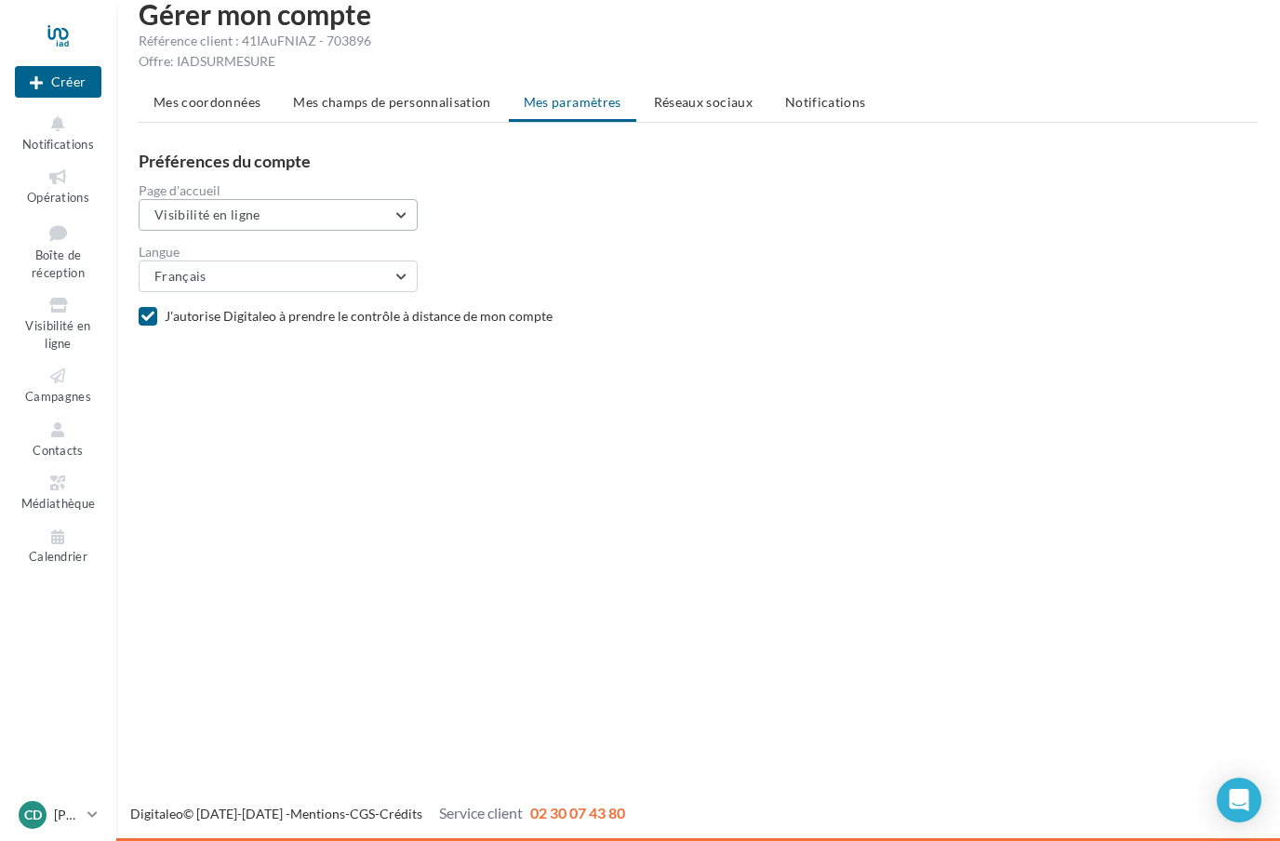
click at [388, 219] on button "Visibilité en ligne" at bounding box center [278, 215] width 279 height 32
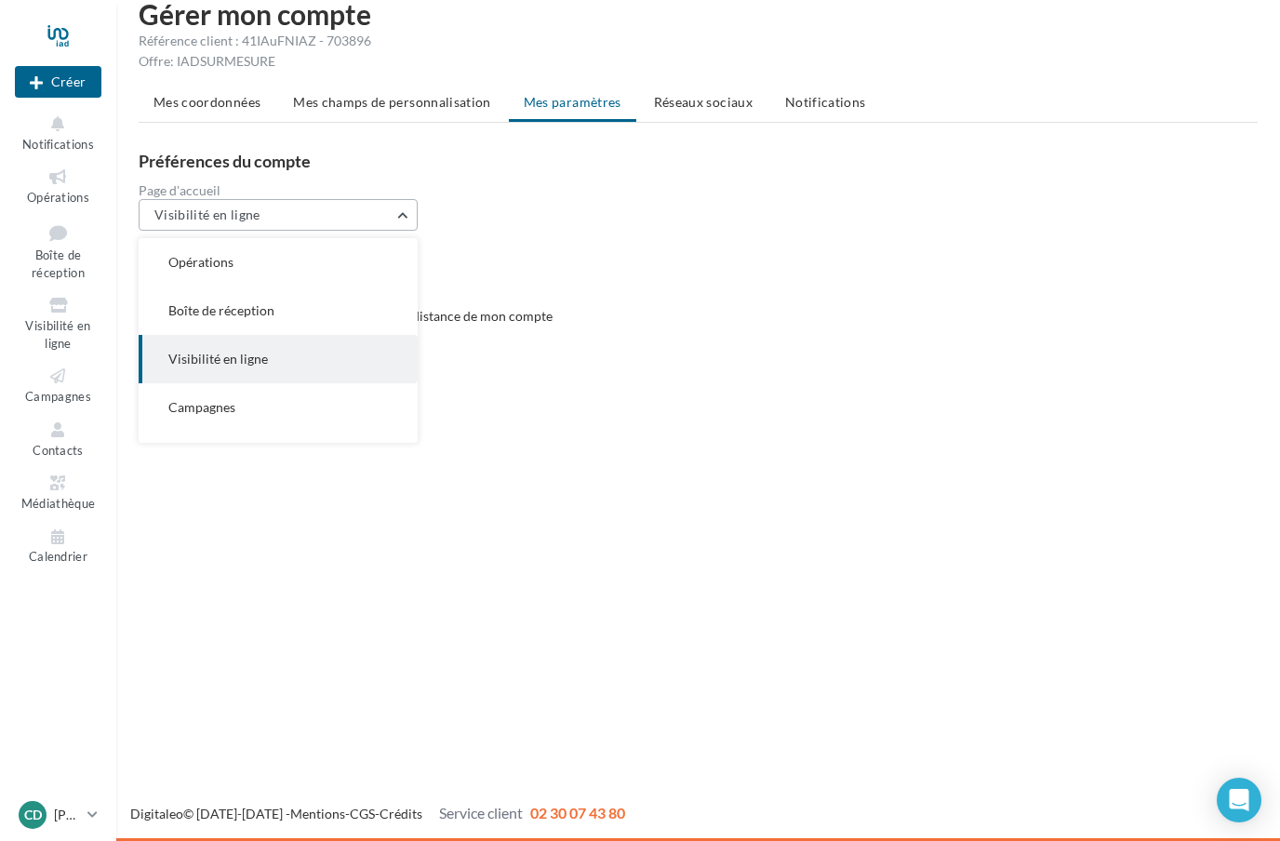
scroll to position [48, 0]
click at [293, 354] on button "Campagnes" at bounding box center [278, 359] width 279 height 48
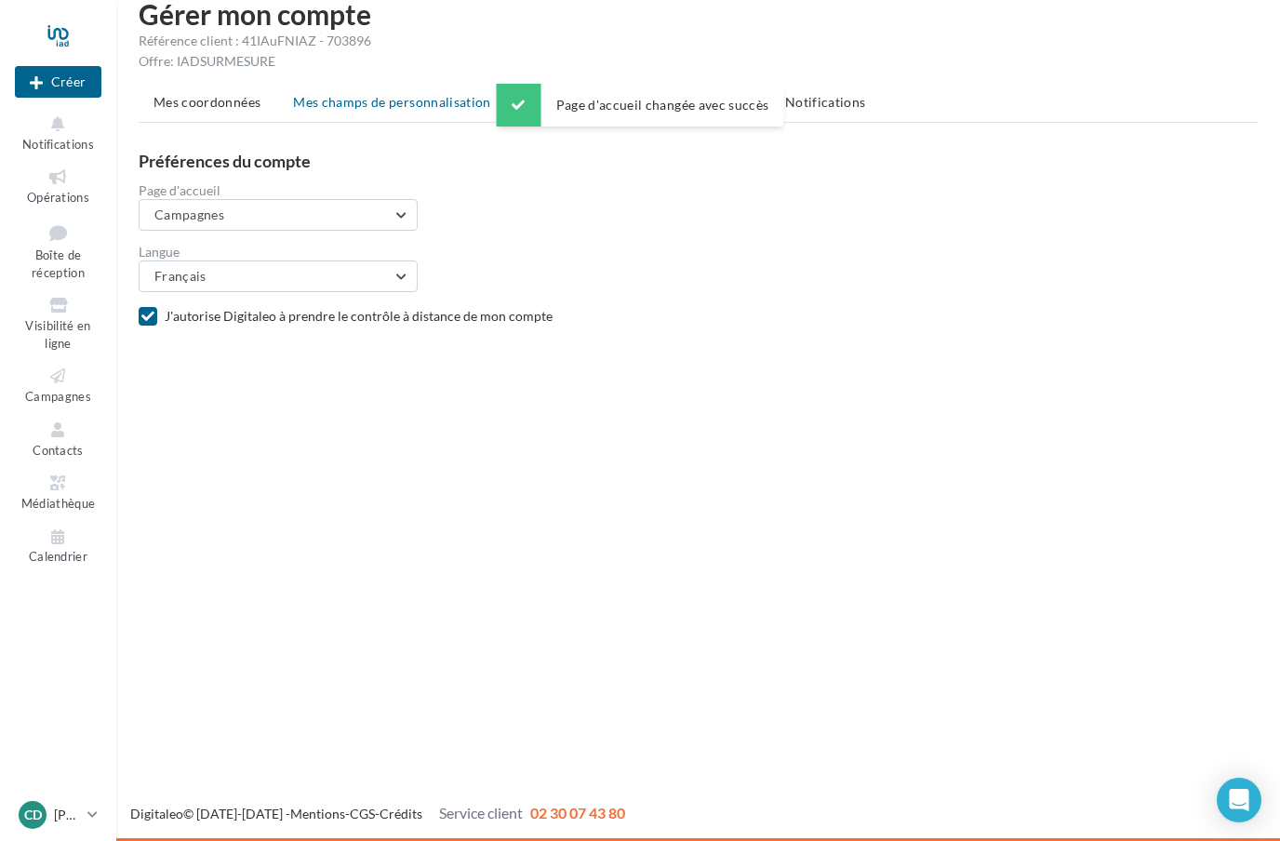
click at [391, 100] on span "Mes champs de personnalisation" at bounding box center [392, 102] width 198 height 16
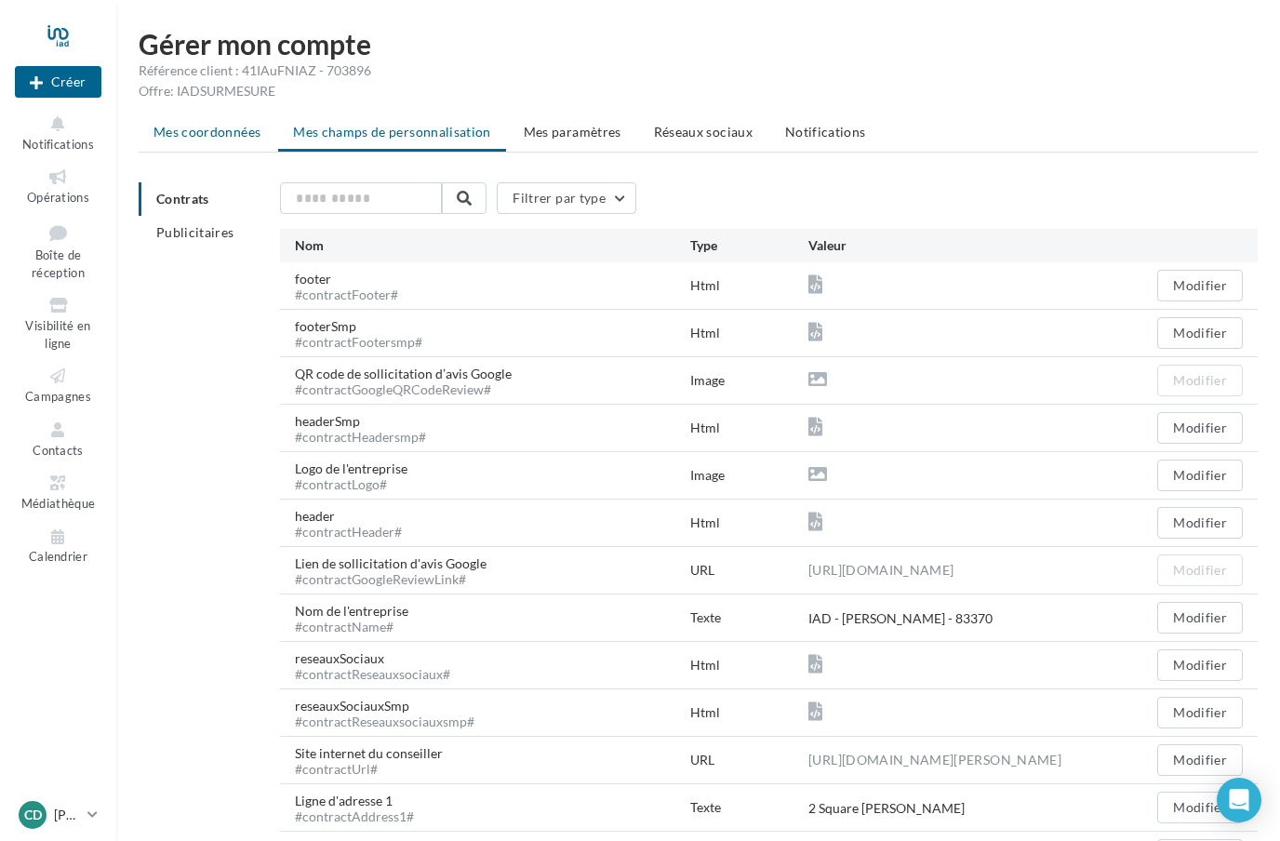
click at [220, 125] on span "Mes coordonnées" at bounding box center [206, 132] width 107 height 16
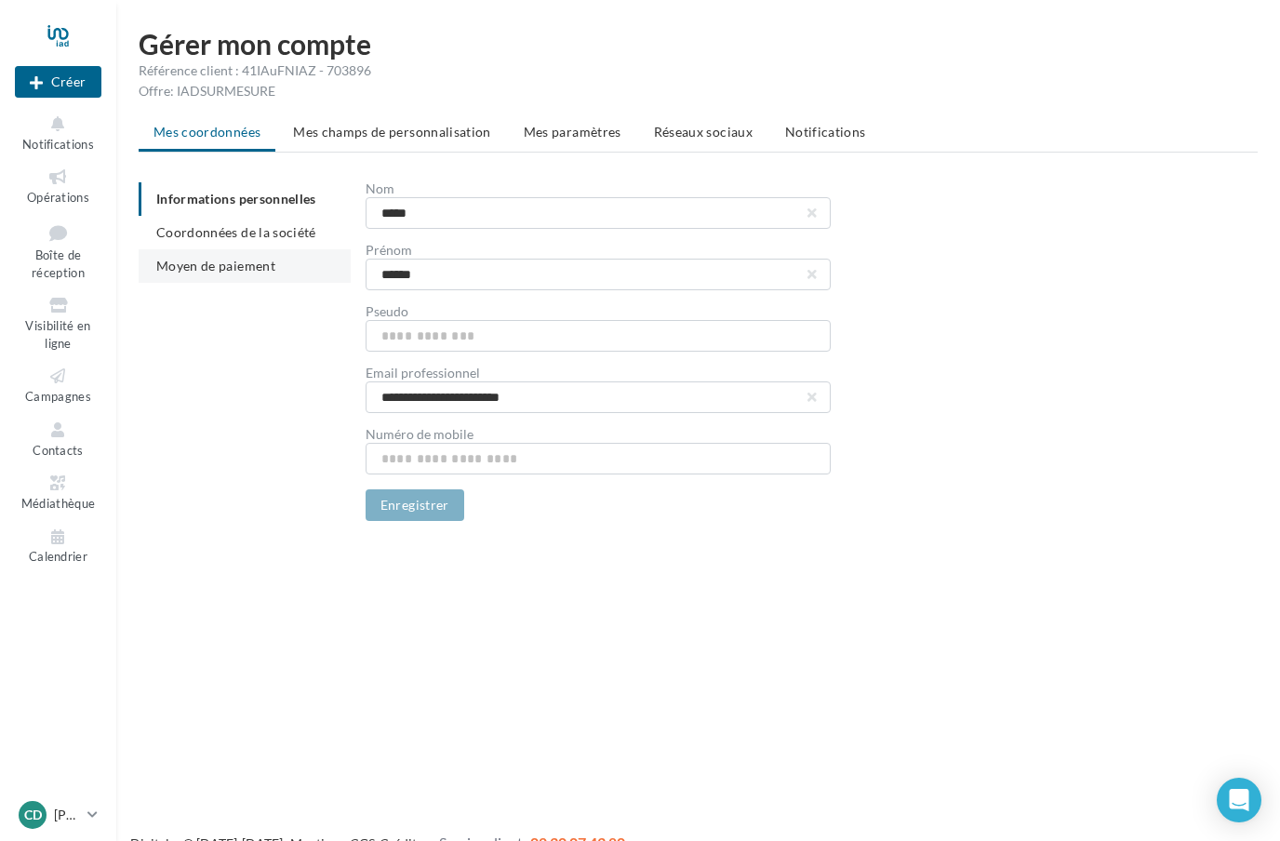
click at [239, 274] on li "Moyen de paiement" at bounding box center [245, 265] width 212 height 33
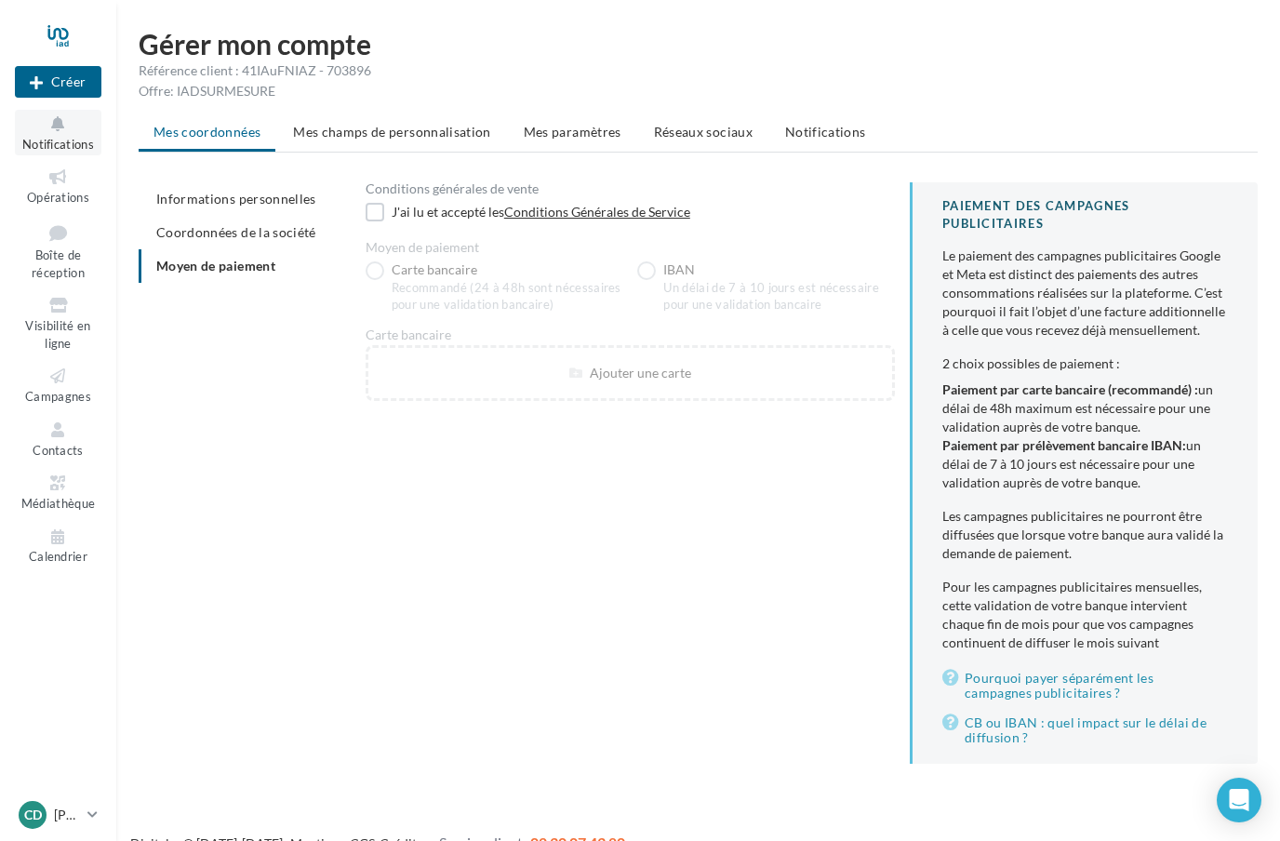
click at [63, 140] on span "Notifications" at bounding box center [58, 144] width 72 height 15
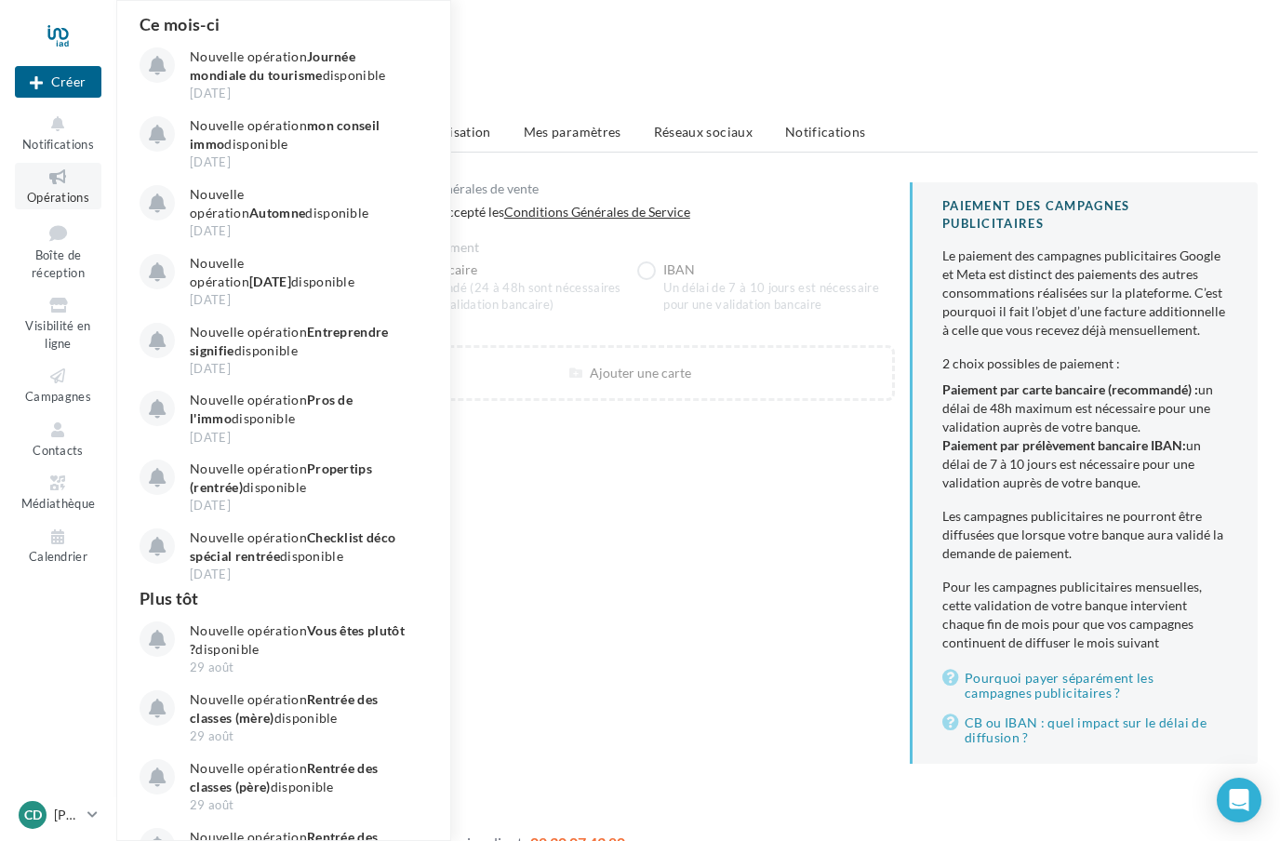
click at [63, 184] on icon at bounding box center [57, 177] width 75 height 21
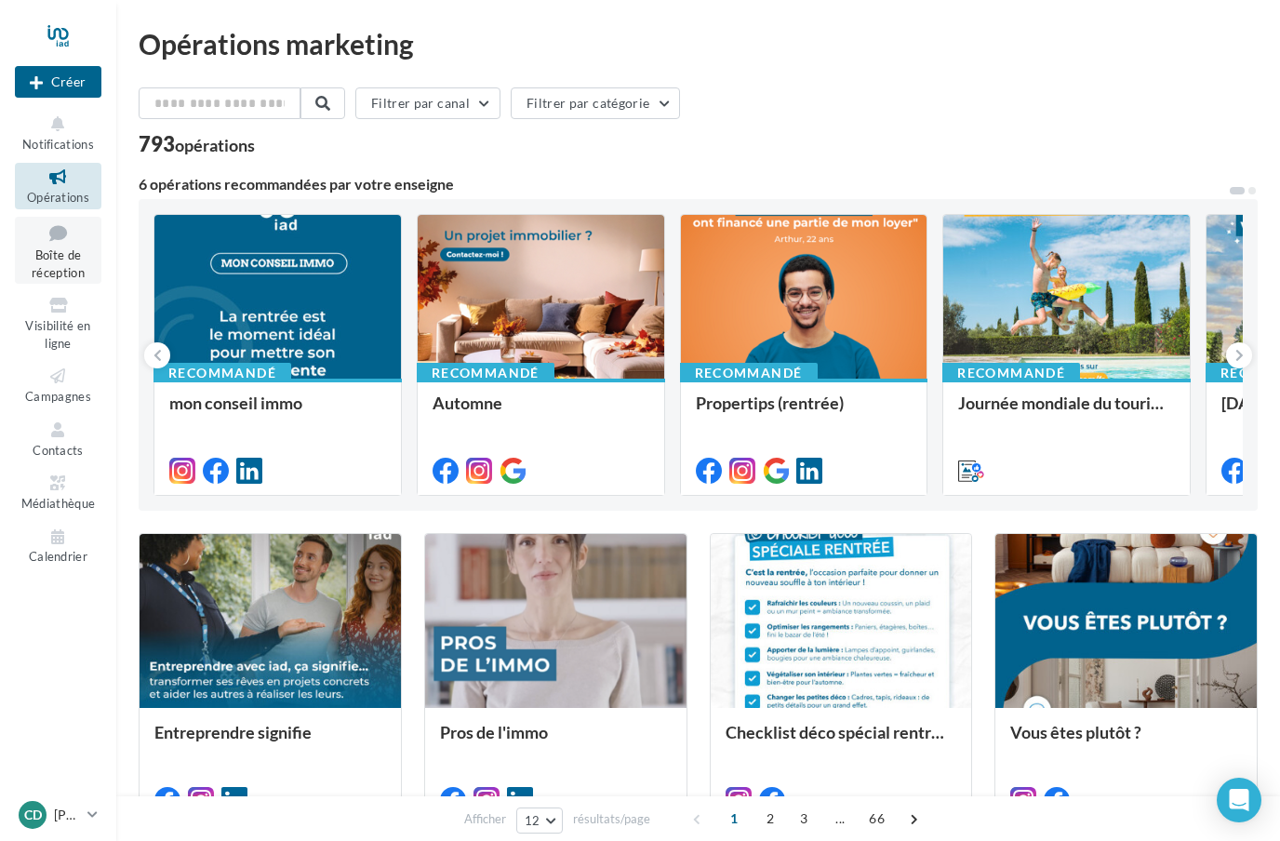
click at [66, 257] on span "Boîte de réception" at bounding box center [58, 263] width 53 height 33
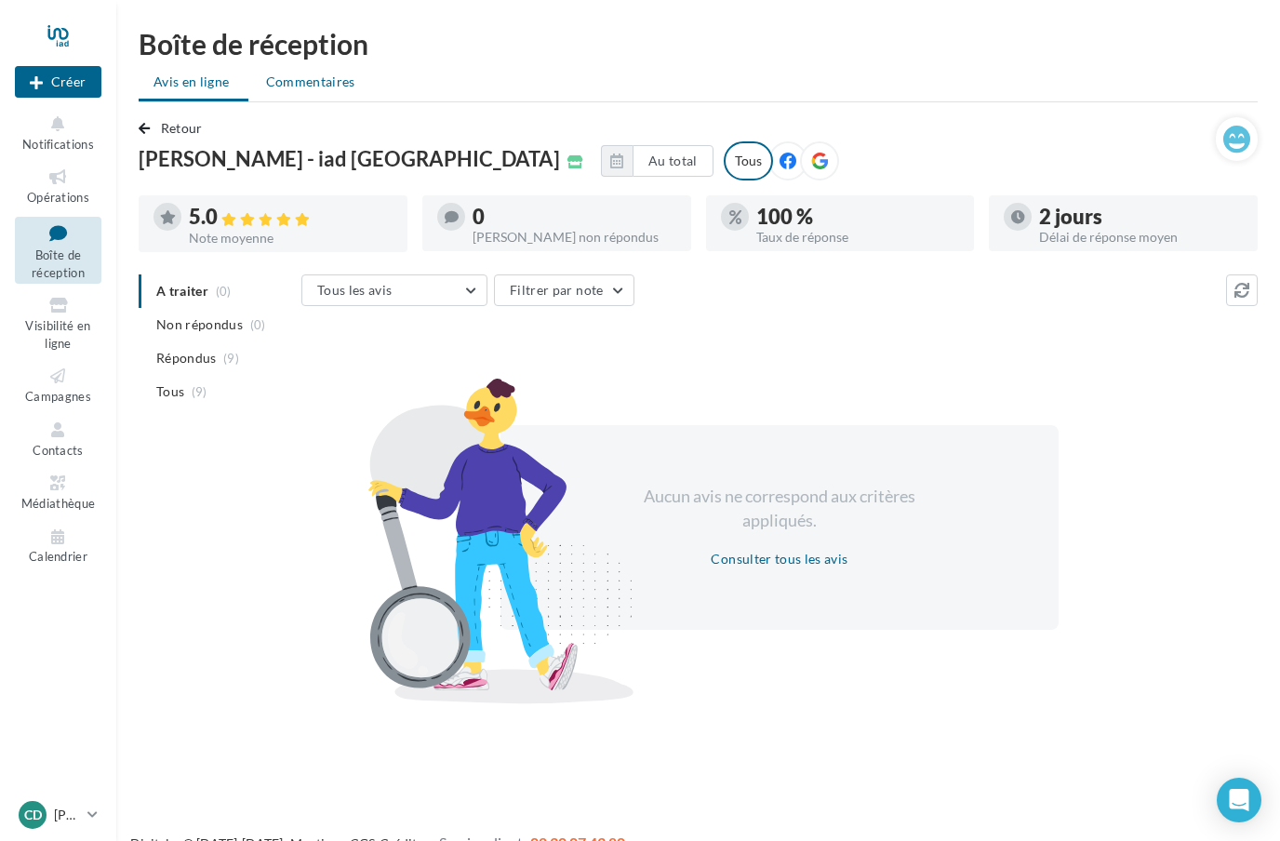
click at [317, 87] on span "Commentaires" at bounding box center [310, 82] width 89 height 19
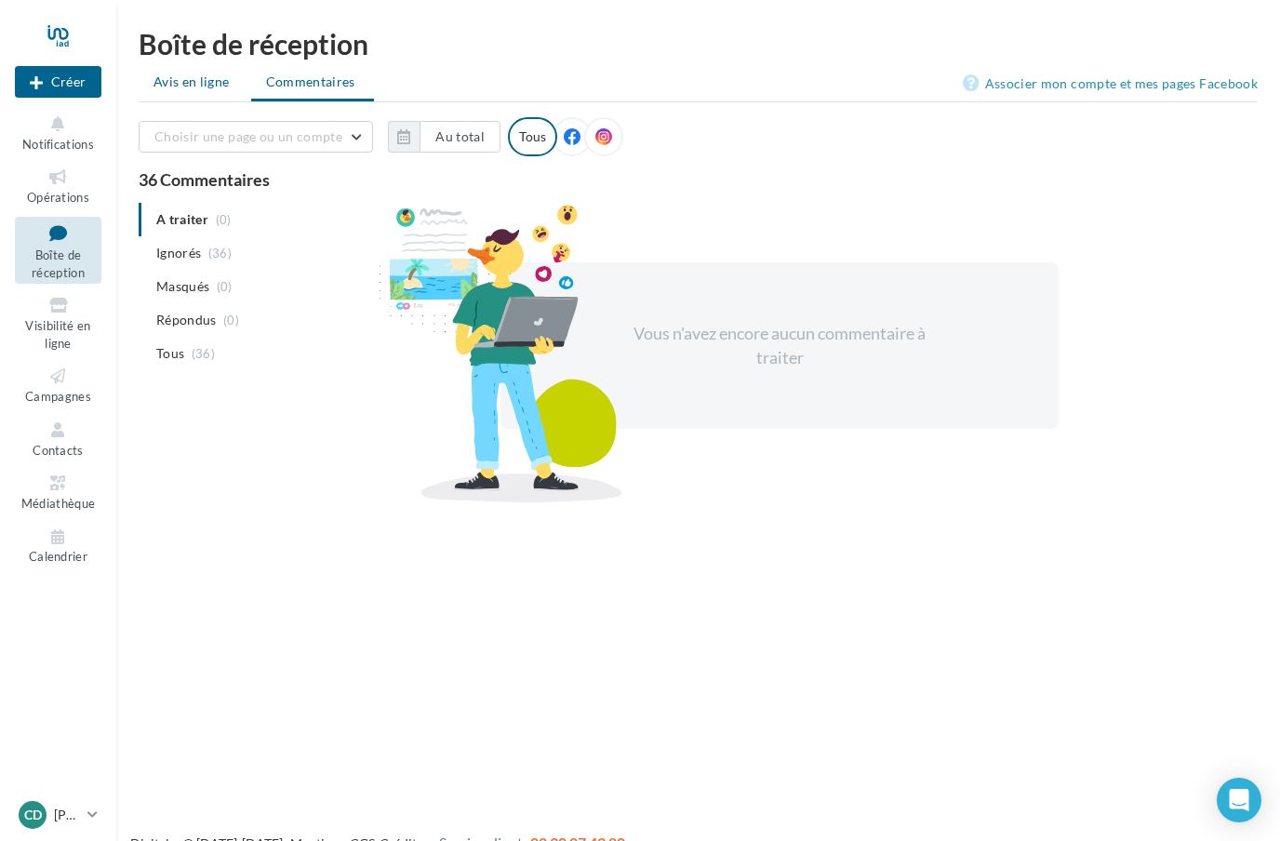
click at [205, 85] on span "Avis en ligne" at bounding box center [191, 82] width 76 height 19
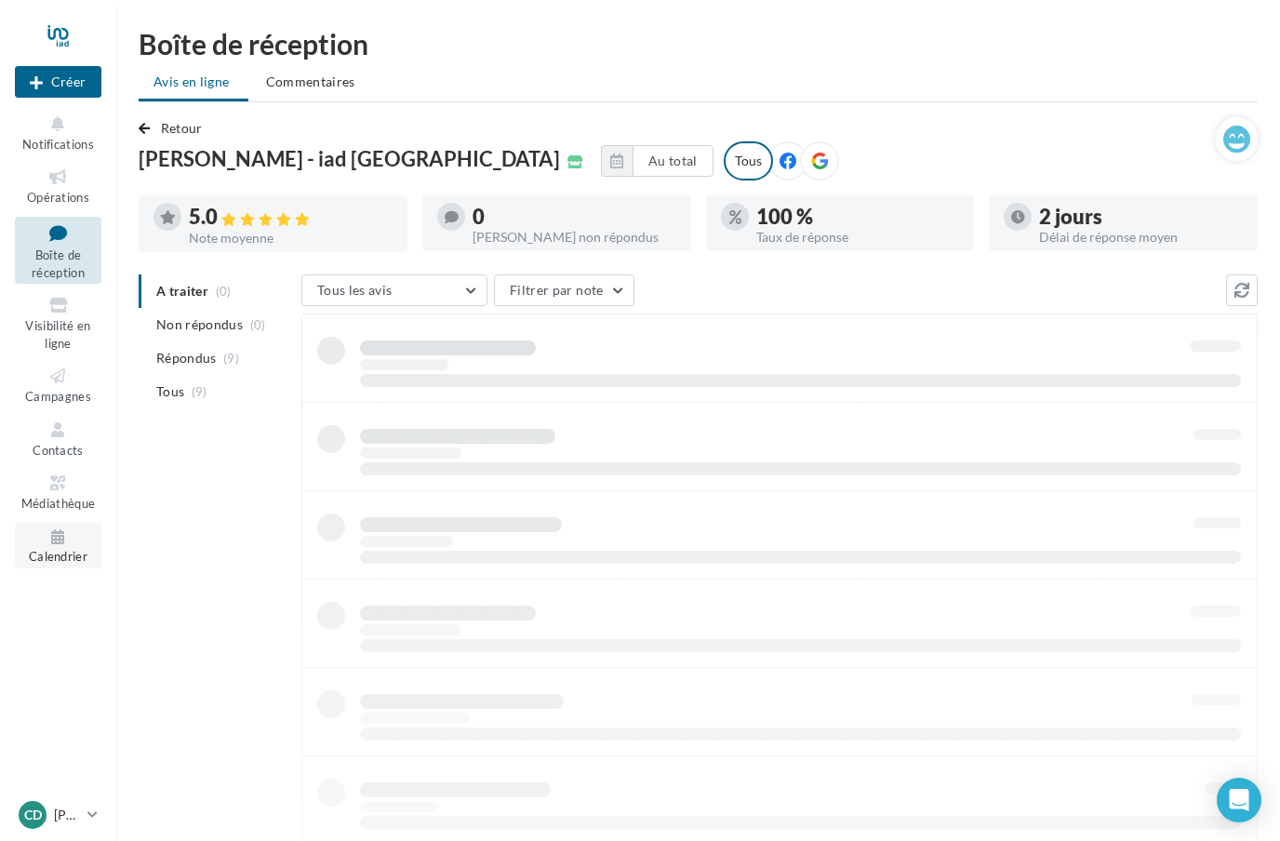
click at [58, 538] on link "Calendrier" at bounding box center [58, 546] width 87 height 46
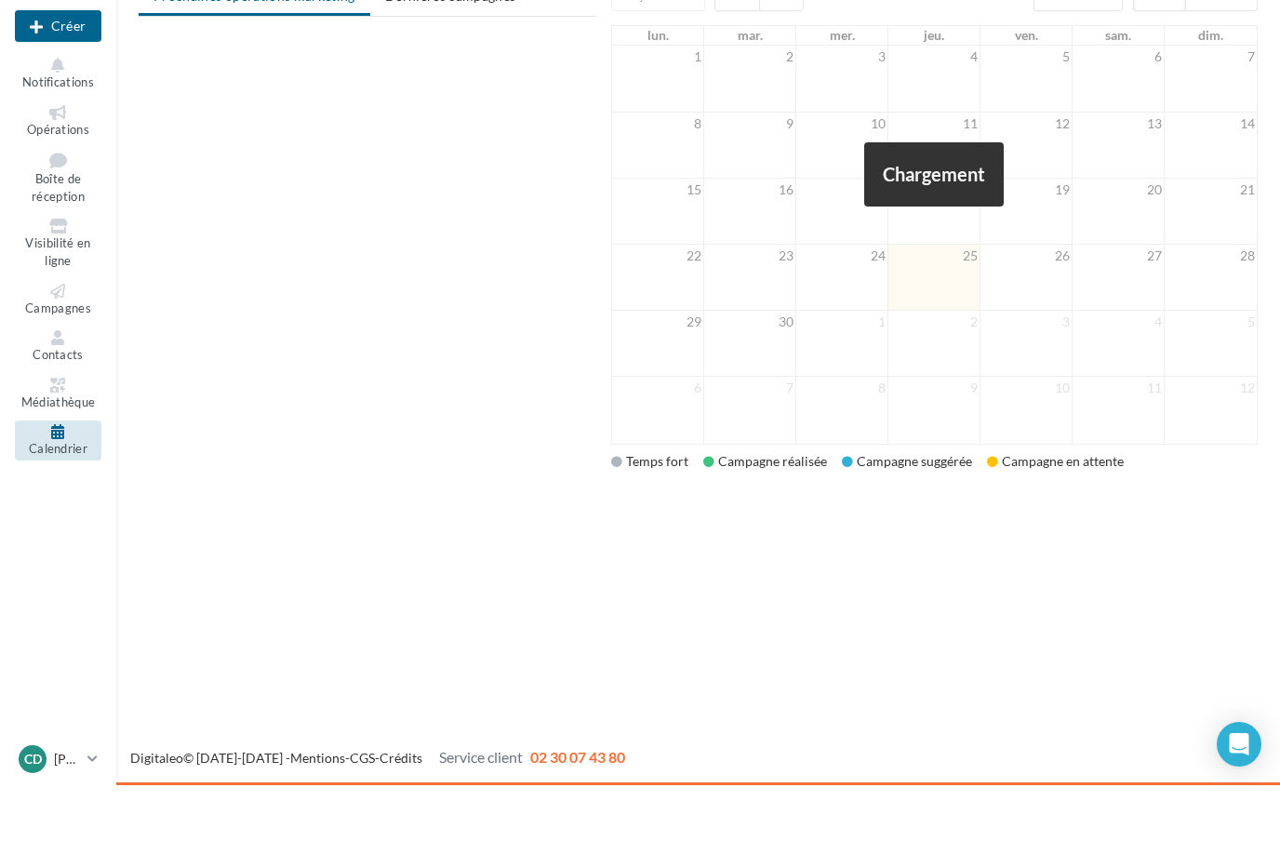
scroll to position [30, 0]
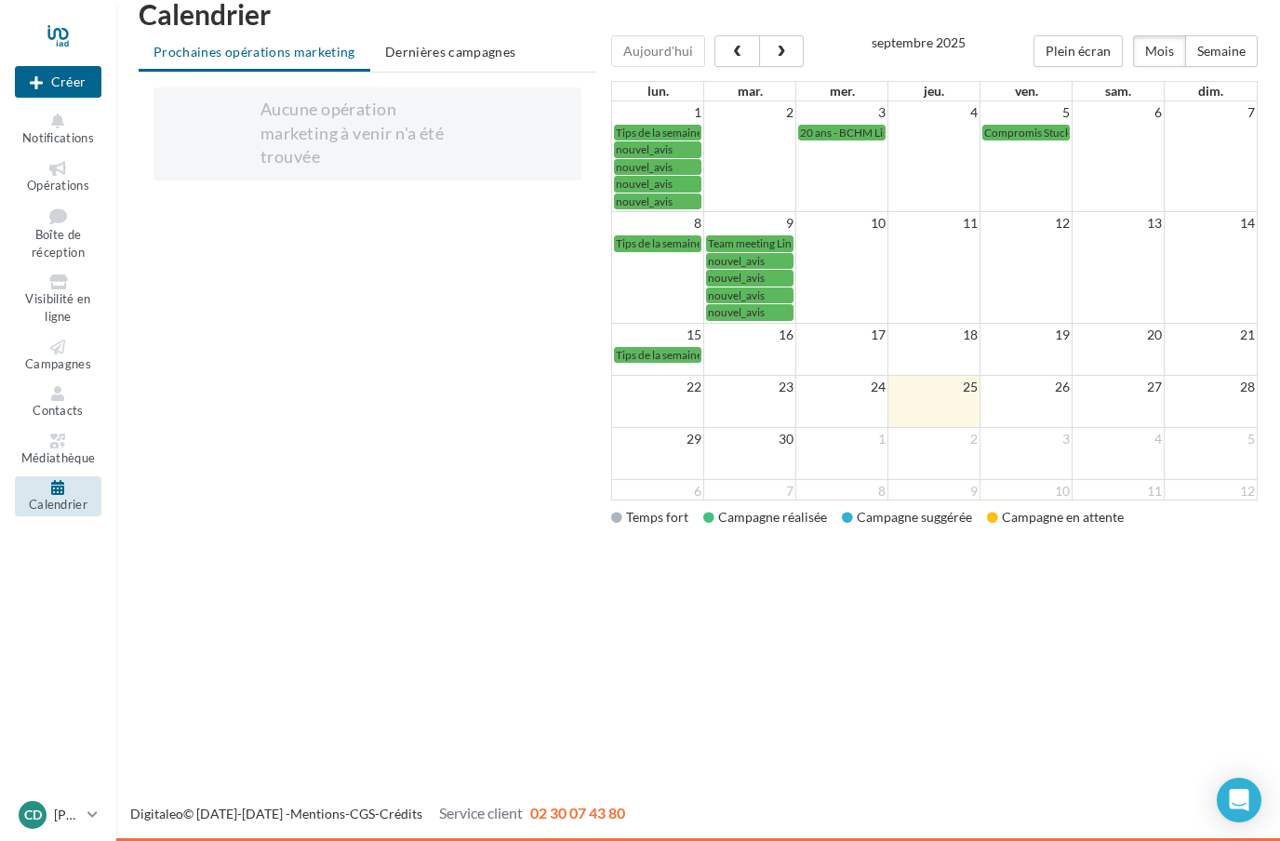
click at [67, 736] on nav "Nouvelle campagne Créer Notifications Opérations Boîte de réception Visibilité …" at bounding box center [58, 420] width 116 height 841
click at [70, 824] on nav "Nouvelle campagne Créer Notifications Opérations Boîte de réception Visibilité …" at bounding box center [58, 420] width 116 height 841
click at [71, 827] on nav "Nouvelle campagne Créer Notifications Opérations Boîte de réception Visibilité …" at bounding box center [58, 420] width 116 height 841
click at [71, 826] on nav "Nouvelle campagne Créer Notifications Opérations Boîte de réception Visibilité …" at bounding box center [58, 420] width 116 height 841
click at [53, 818] on nav "Nouvelle campagne Créer Notifications Opérations Boîte de réception Visibilité …" at bounding box center [58, 420] width 116 height 841
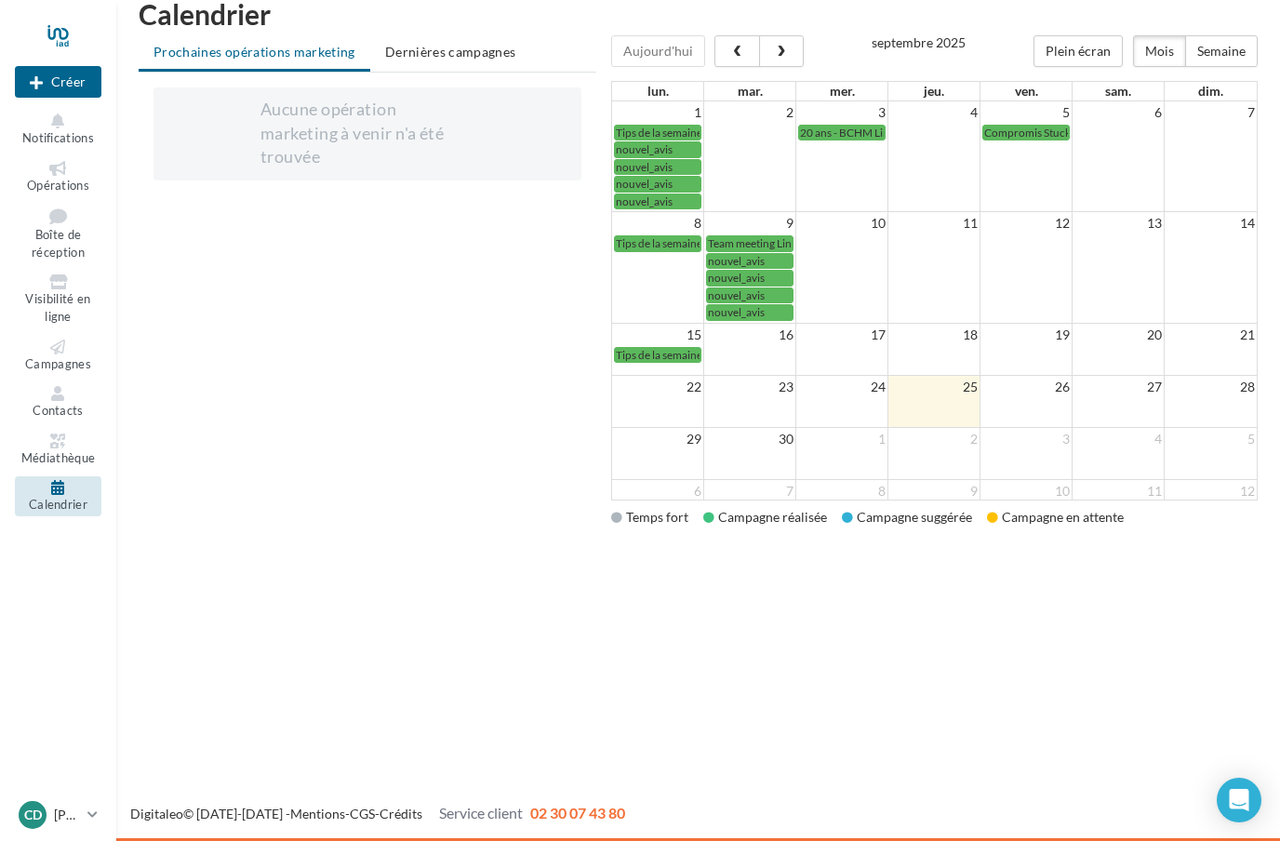
click at [53, 818] on nav "Nouvelle campagne Créer Notifications Opérations Boîte de réception Visibilité …" at bounding box center [58, 420] width 116 height 841
click at [68, 27] on div at bounding box center [58, 35] width 87 height 47
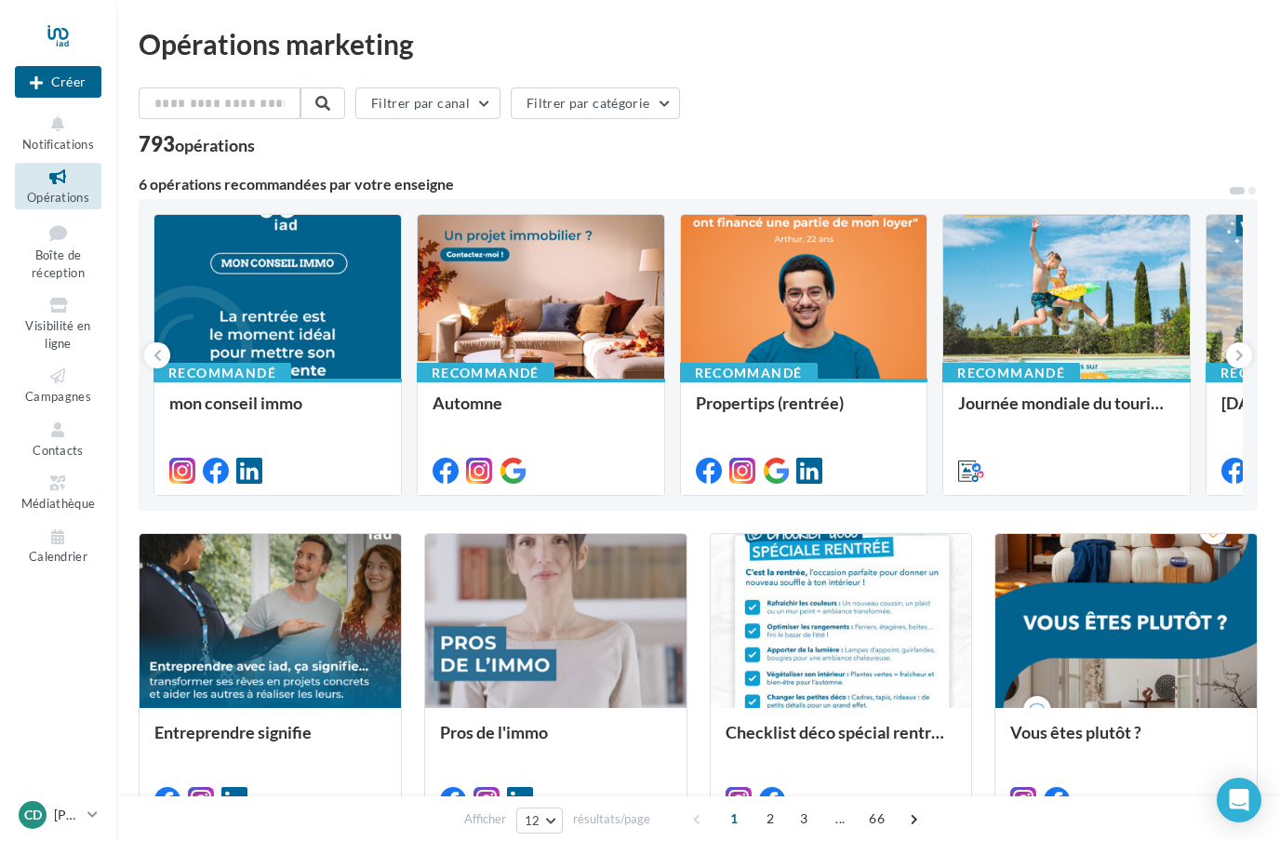
click at [56, 832] on nav "Nouvelle campagne Créer Notifications Opérations Boîte de réception Visibilité …" at bounding box center [58, 420] width 116 height 841
click at [75, 769] on nav "Nouvelle campagne Créer Notifications Opérations Boîte de réception Visibilité …" at bounding box center [58, 420] width 116 height 841
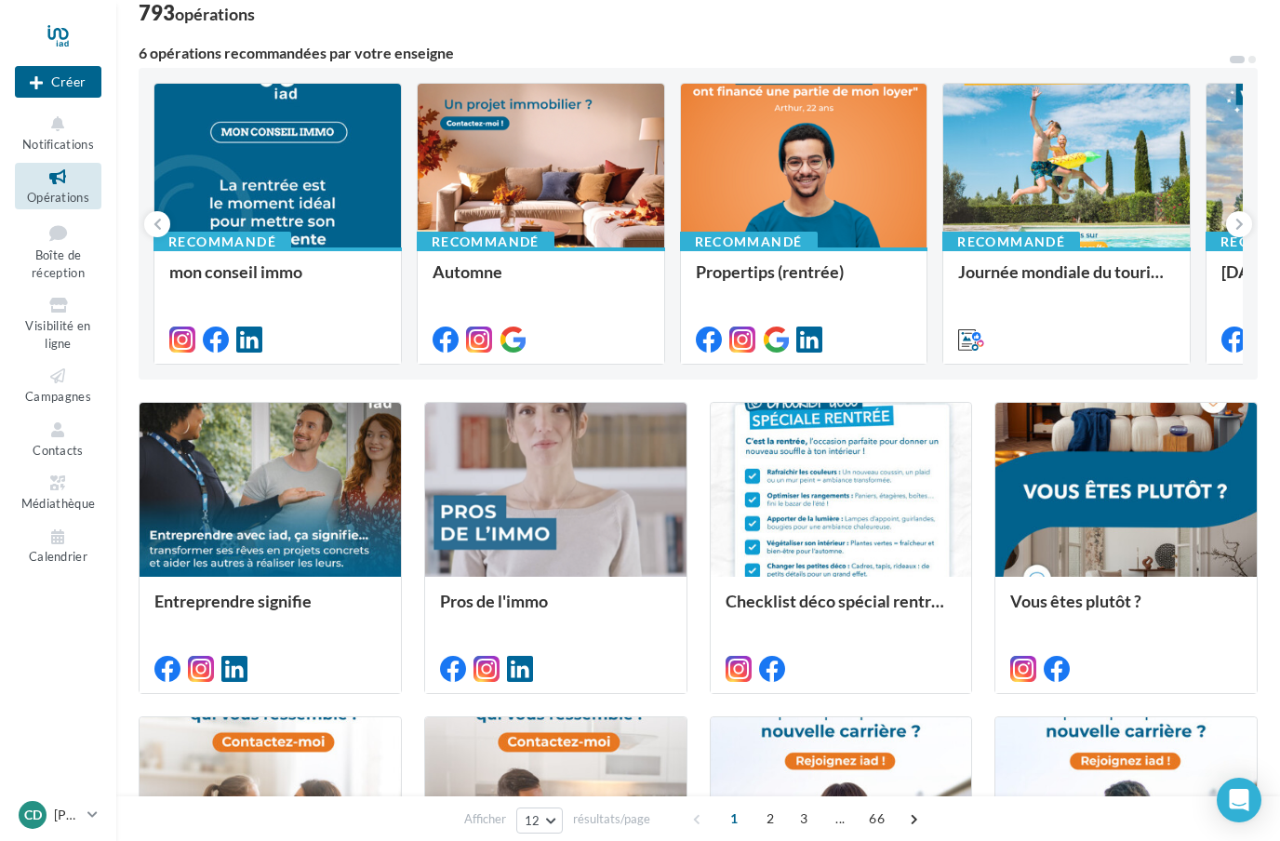
scroll to position [138, 0]
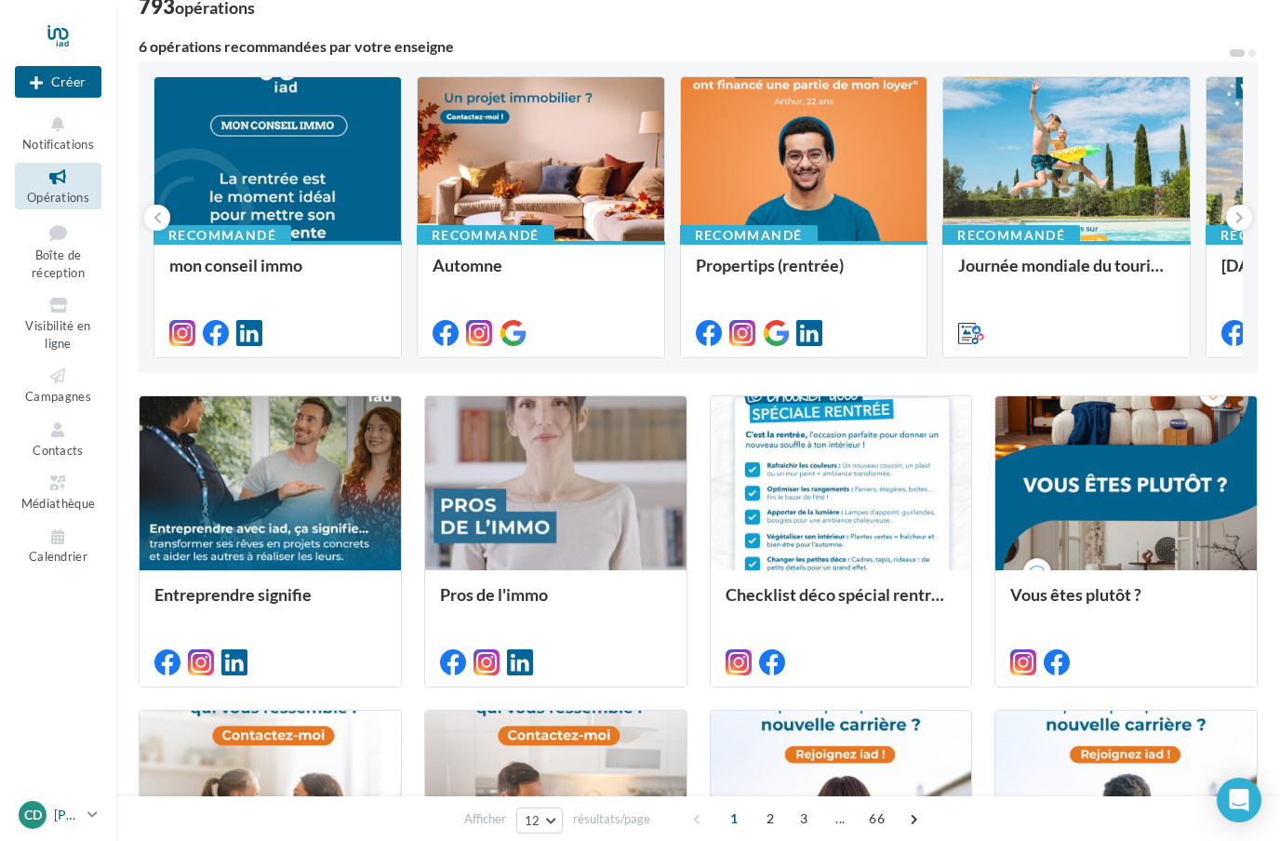
click at [92, 822] on icon at bounding box center [92, 814] width 10 height 16
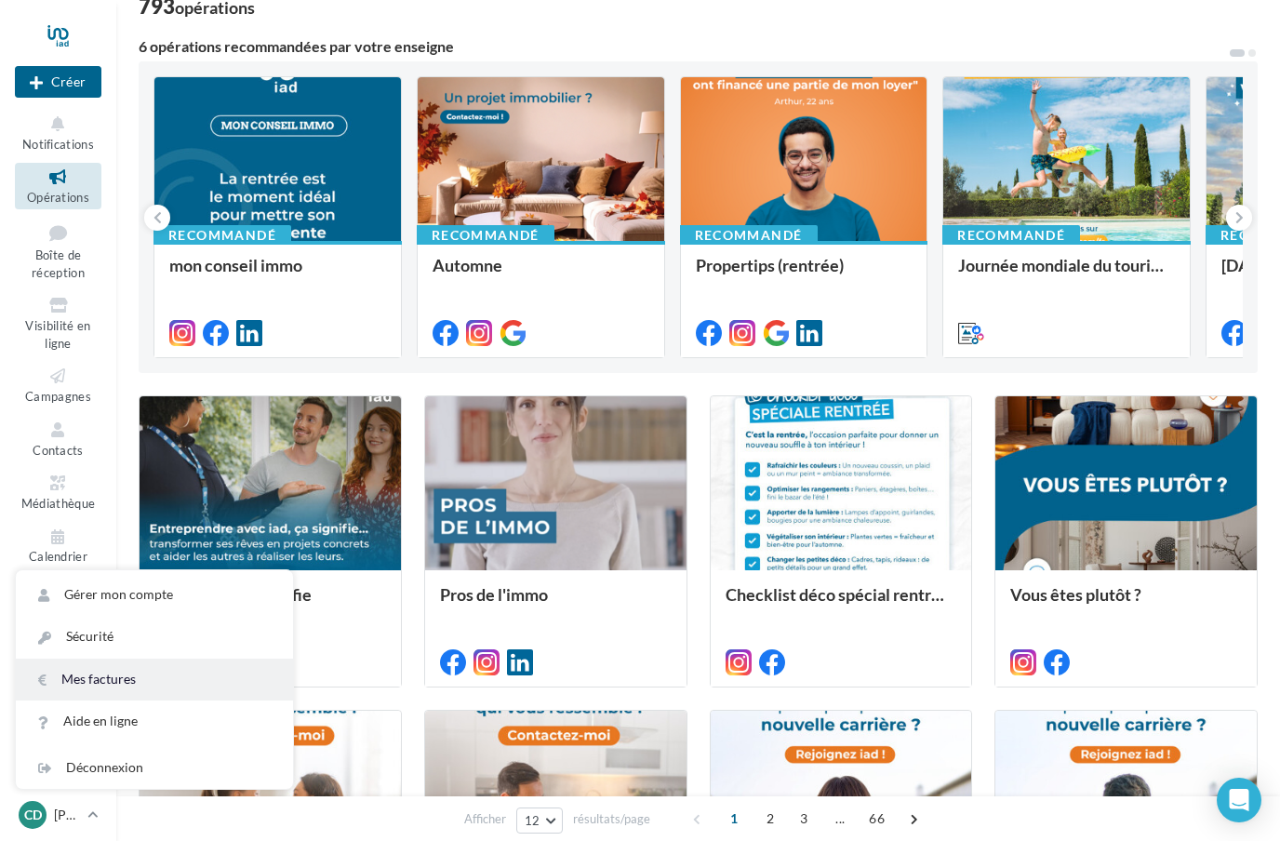
click at [111, 700] on link "Mes factures" at bounding box center [154, 680] width 277 height 42
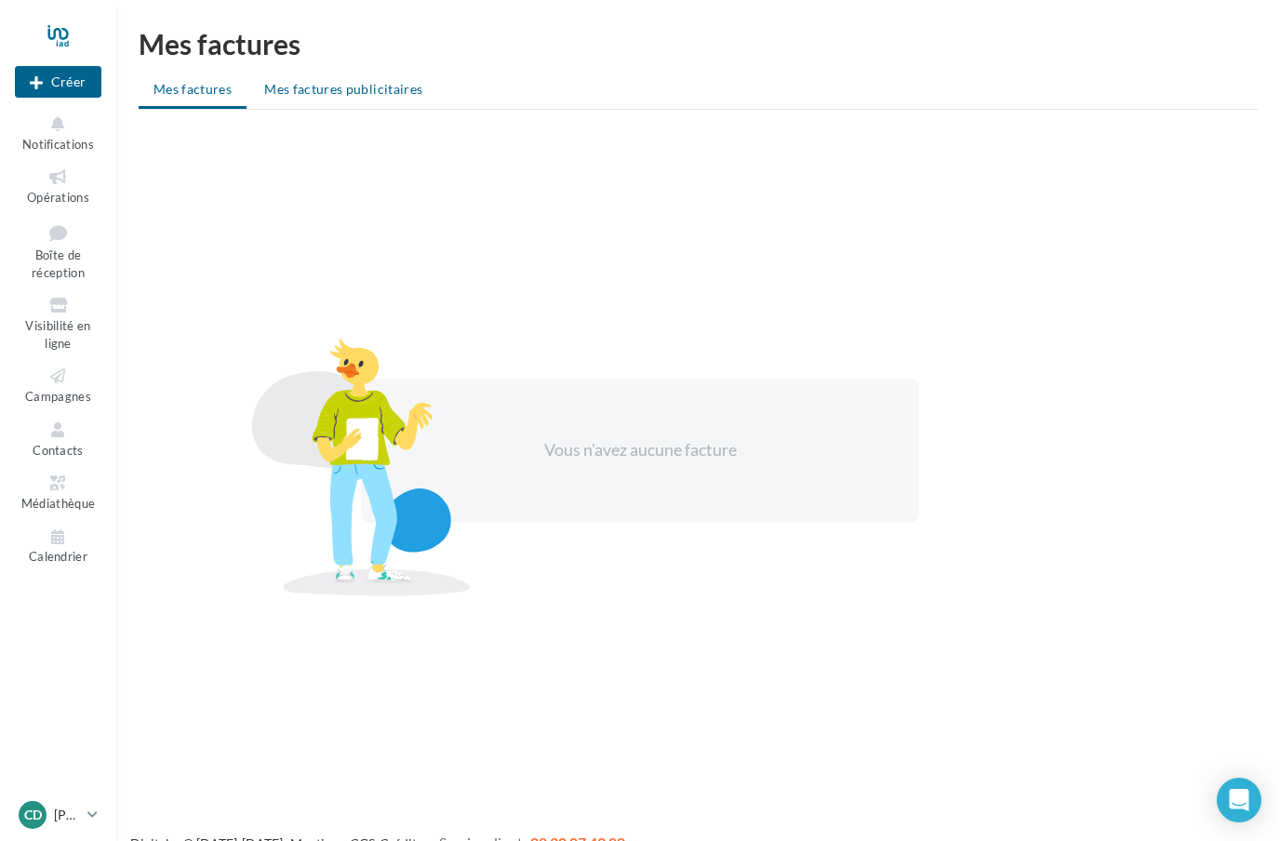
click at [373, 94] on span "Mes factures publicitaires" at bounding box center [343, 89] width 158 height 16
click at [192, 94] on span "Mes factures" at bounding box center [192, 89] width 78 height 16
click at [62, 33] on div at bounding box center [58, 35] width 87 height 47
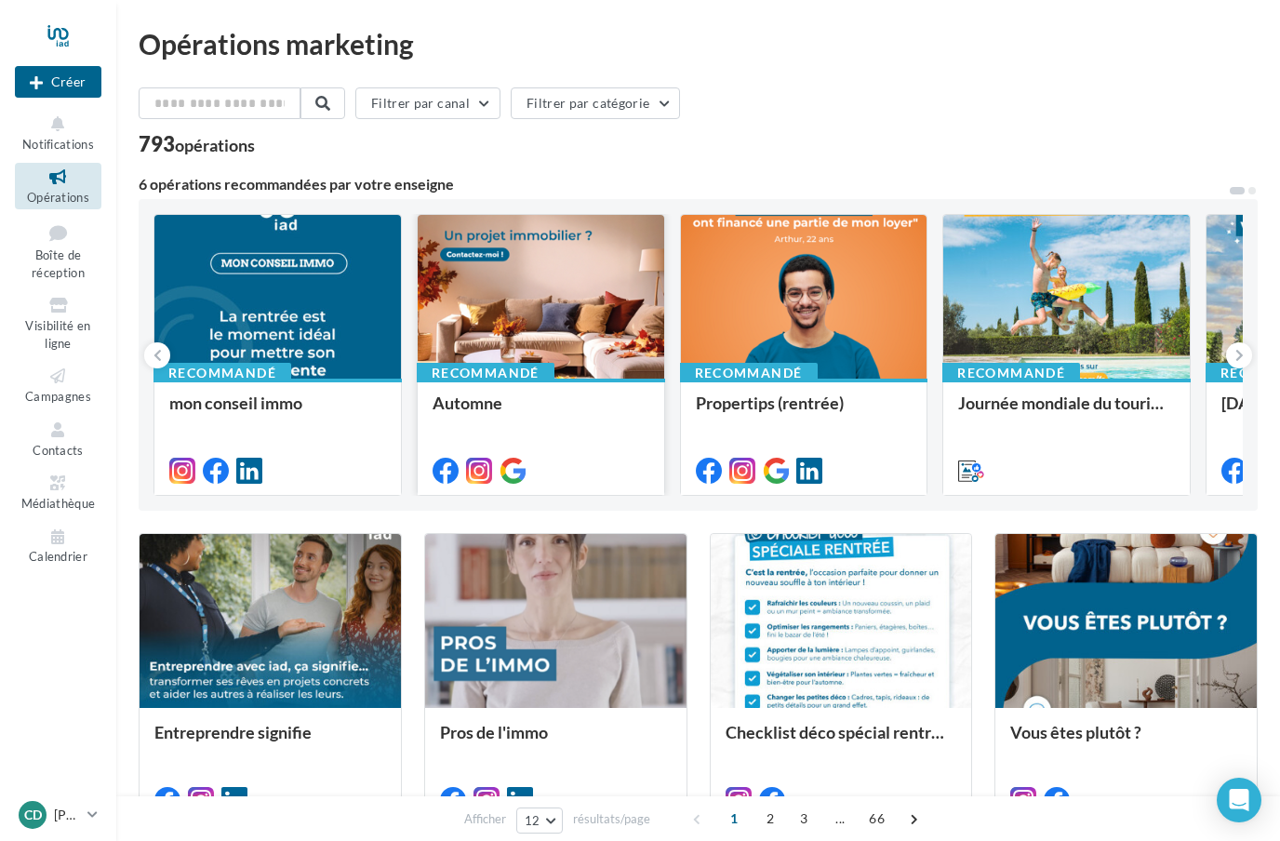
click at [581, 306] on div at bounding box center [541, 298] width 247 height 166
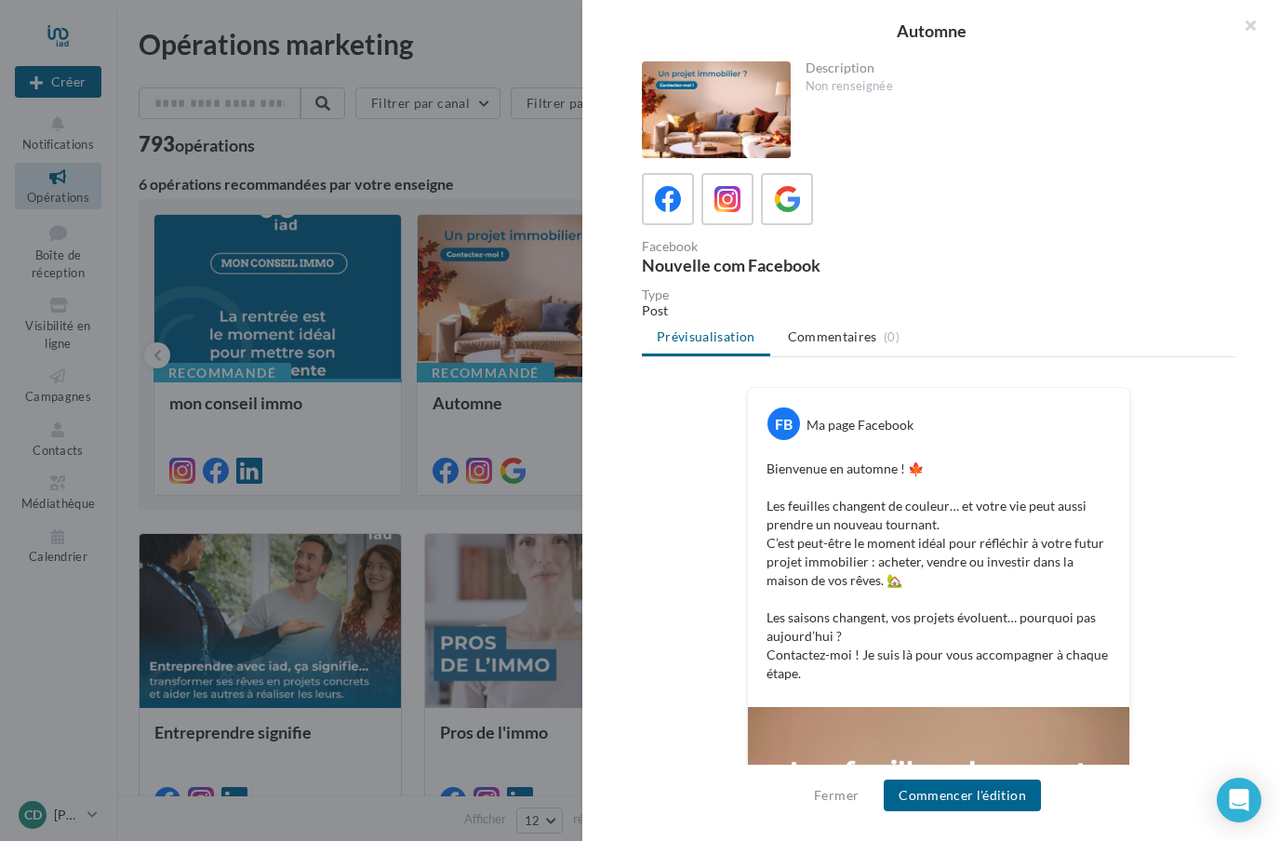
click at [83, 732] on div at bounding box center [640, 420] width 1280 height 841
